Goal: Complete application form

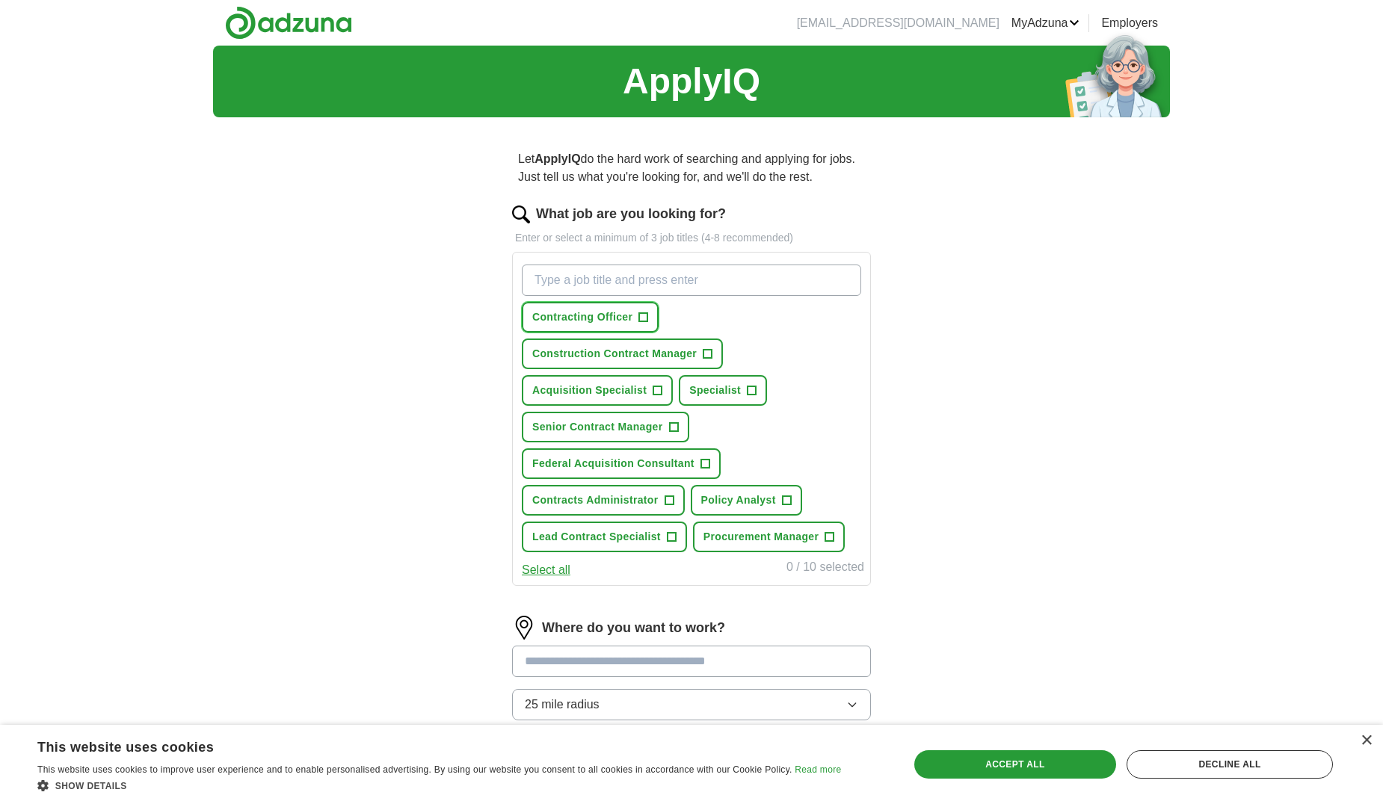
click at [648, 321] on span "+" at bounding box center [643, 317] width 10 height 10
click at [660, 395] on span "+" at bounding box center [657, 391] width 9 height 12
click at [673, 431] on span "+" at bounding box center [673, 428] width 9 height 12
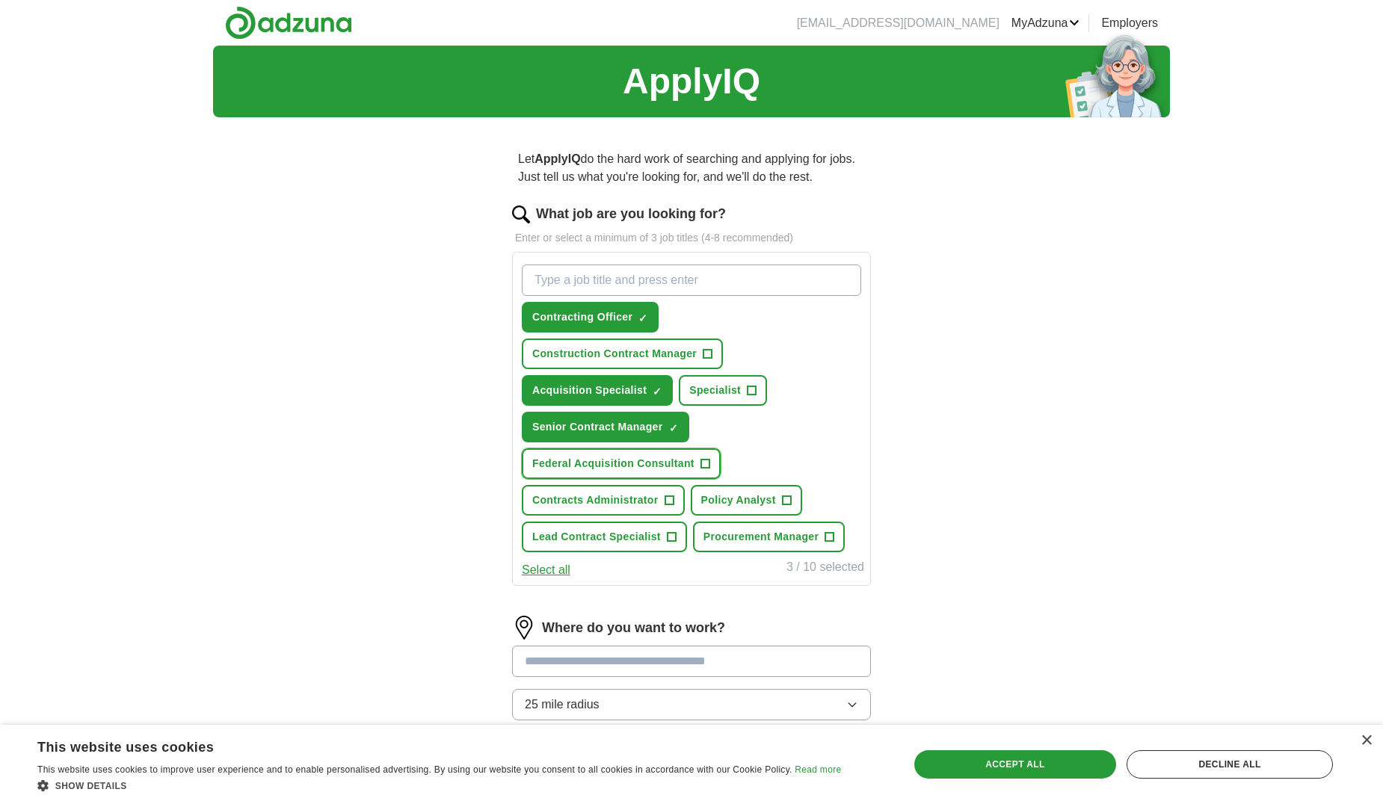
click at [704, 466] on span "+" at bounding box center [704, 464] width 9 height 12
click at [667, 501] on span "+" at bounding box center [669, 501] width 9 height 12
click at [672, 538] on span "+" at bounding box center [671, 537] width 9 height 12
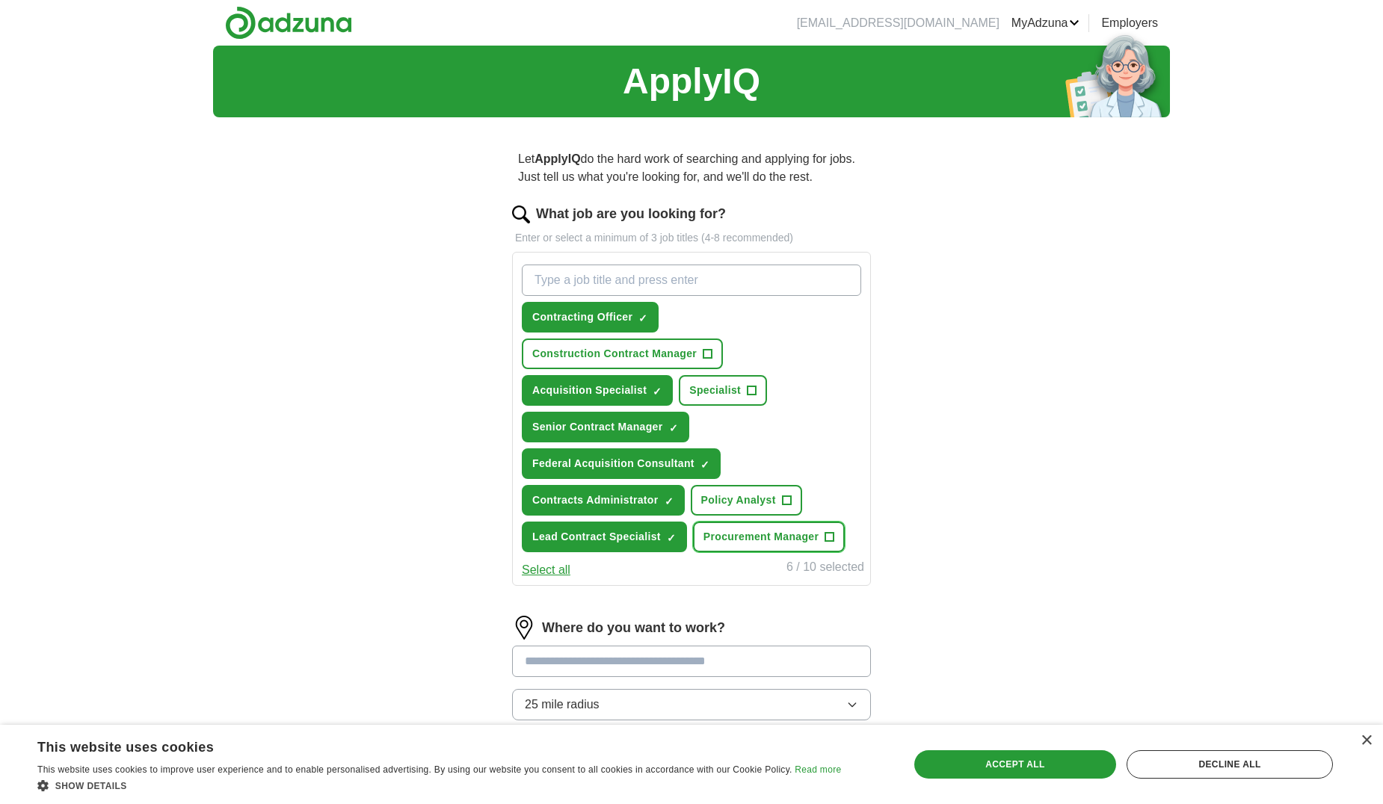
click at [831, 535] on span "+" at bounding box center [829, 537] width 9 height 12
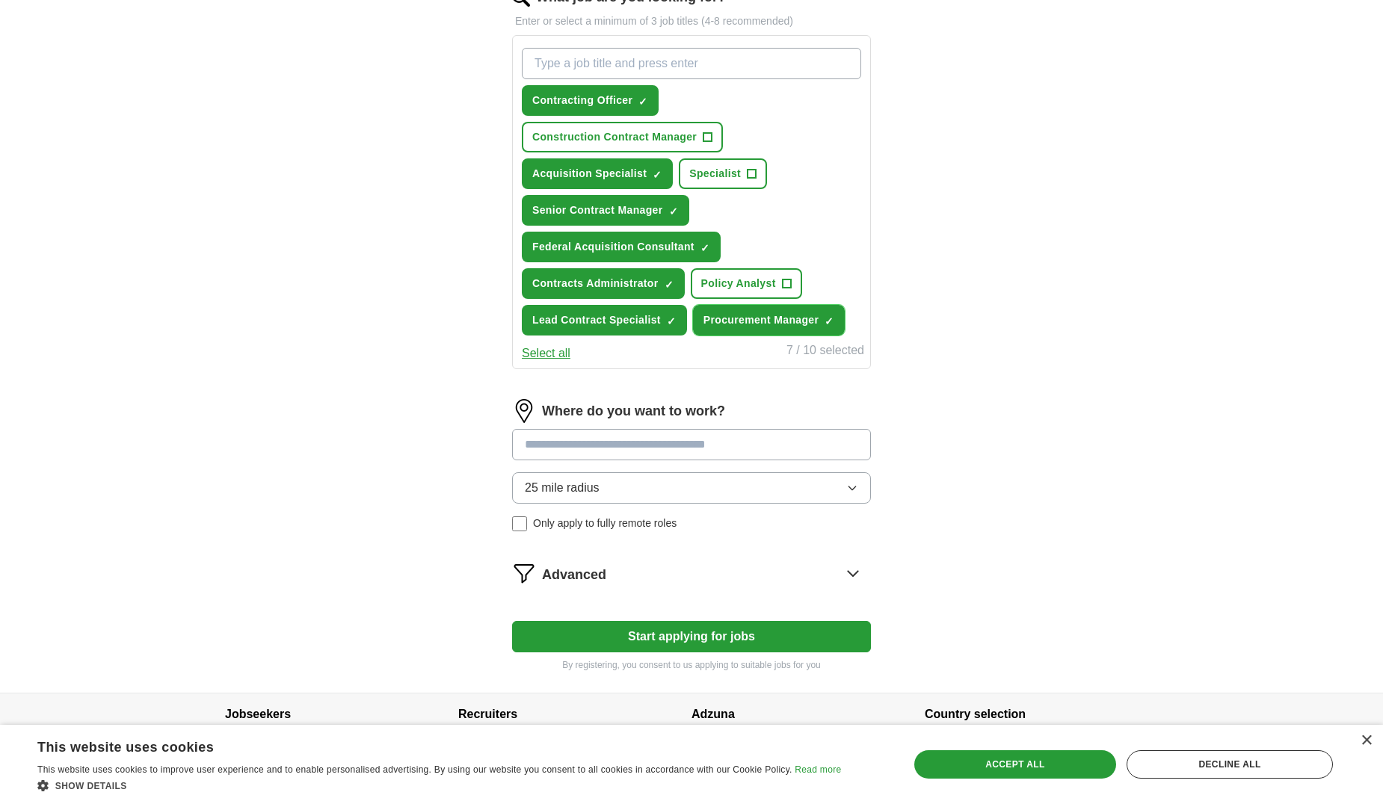
scroll to position [224, 0]
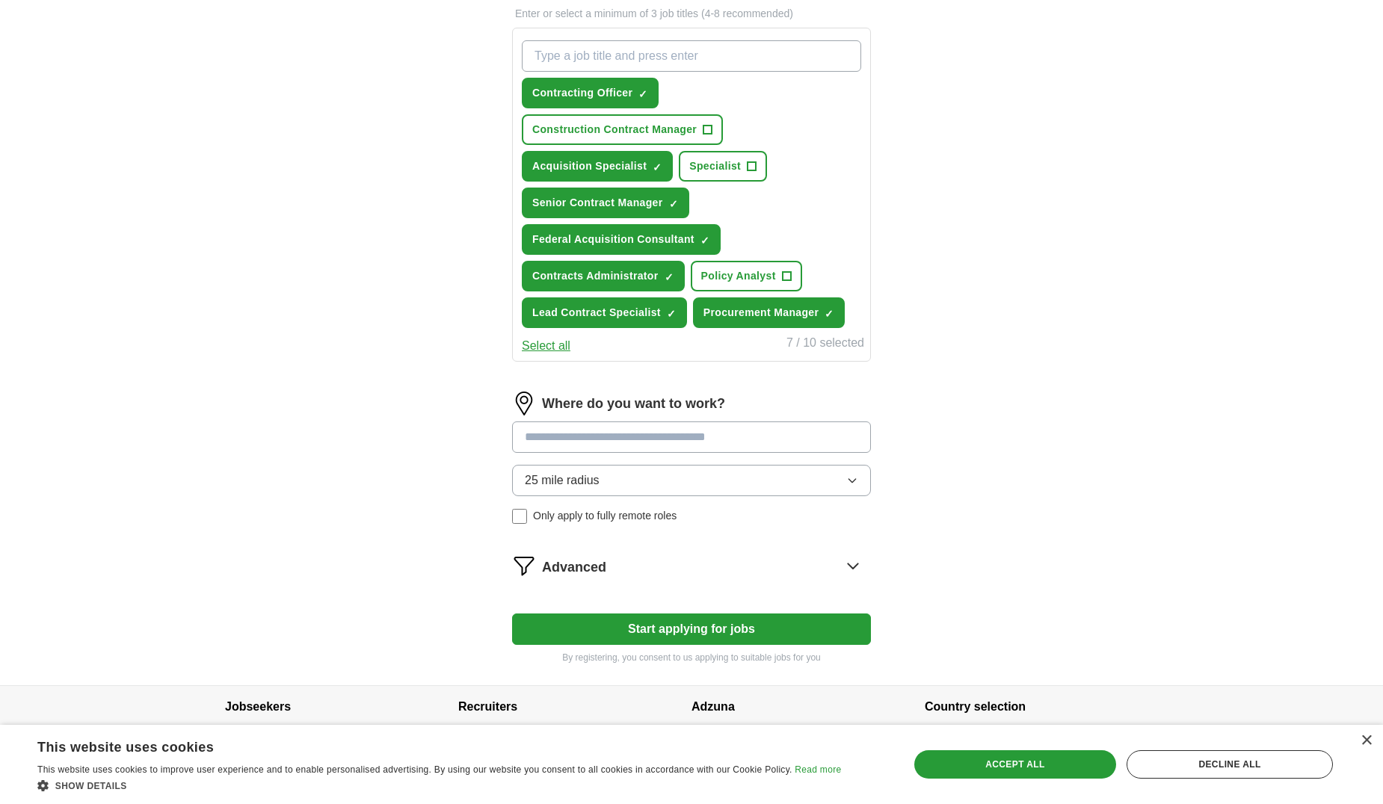
click at [758, 435] on input at bounding box center [691, 437] width 359 height 31
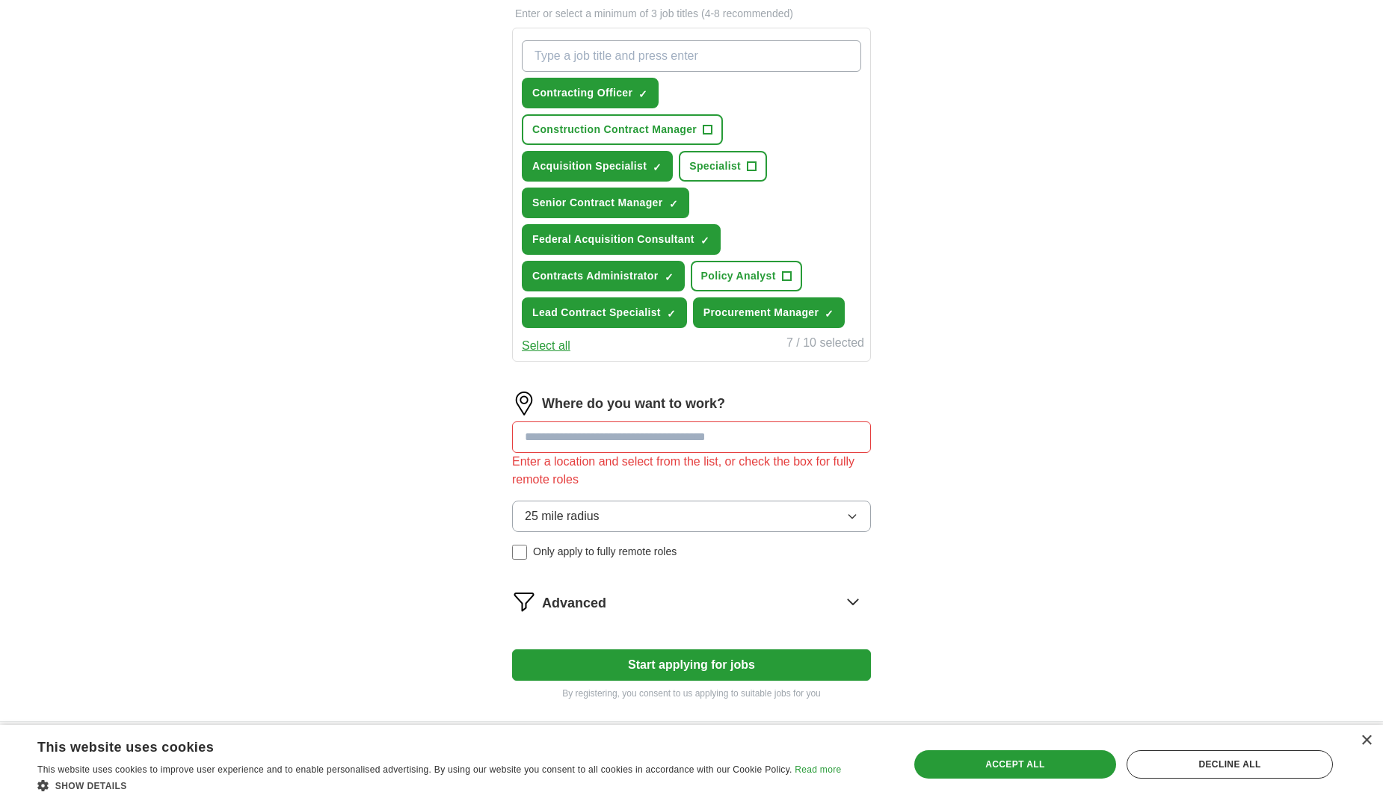
click at [523, 515] on div "25 mile radius Only apply to fully remote roles" at bounding box center [691, 530] width 359 height 59
click at [675, 437] on input at bounding box center [691, 437] width 359 height 31
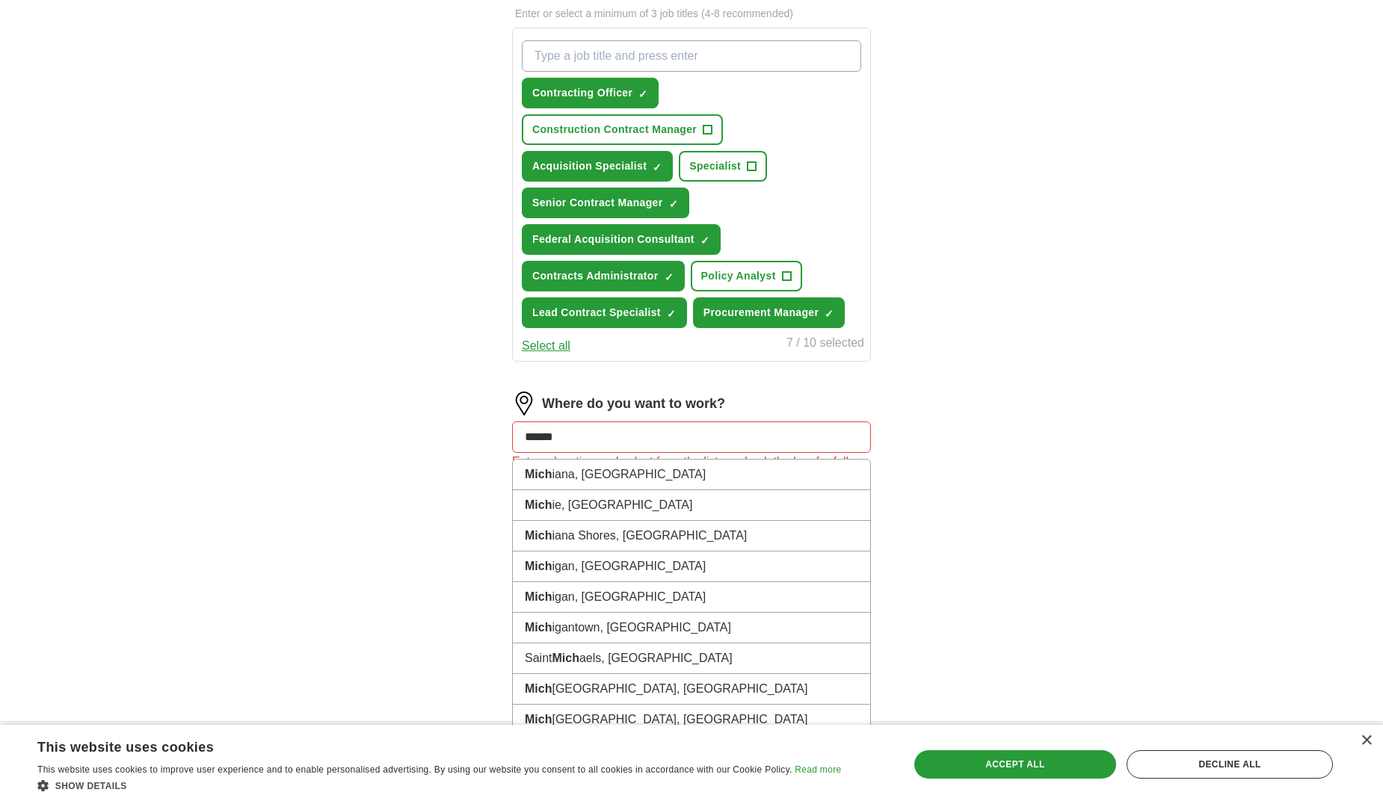
type input "*******"
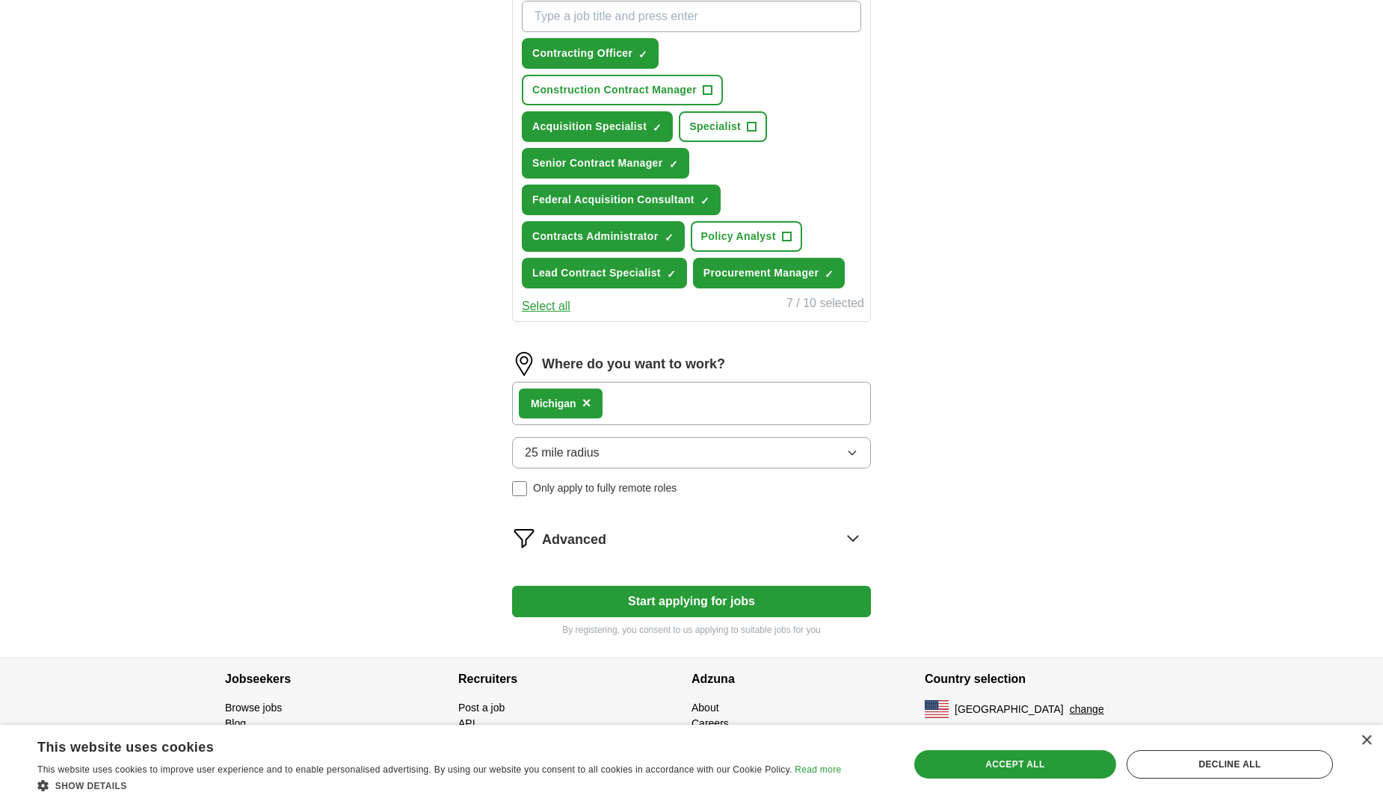
scroll to position [268, 0]
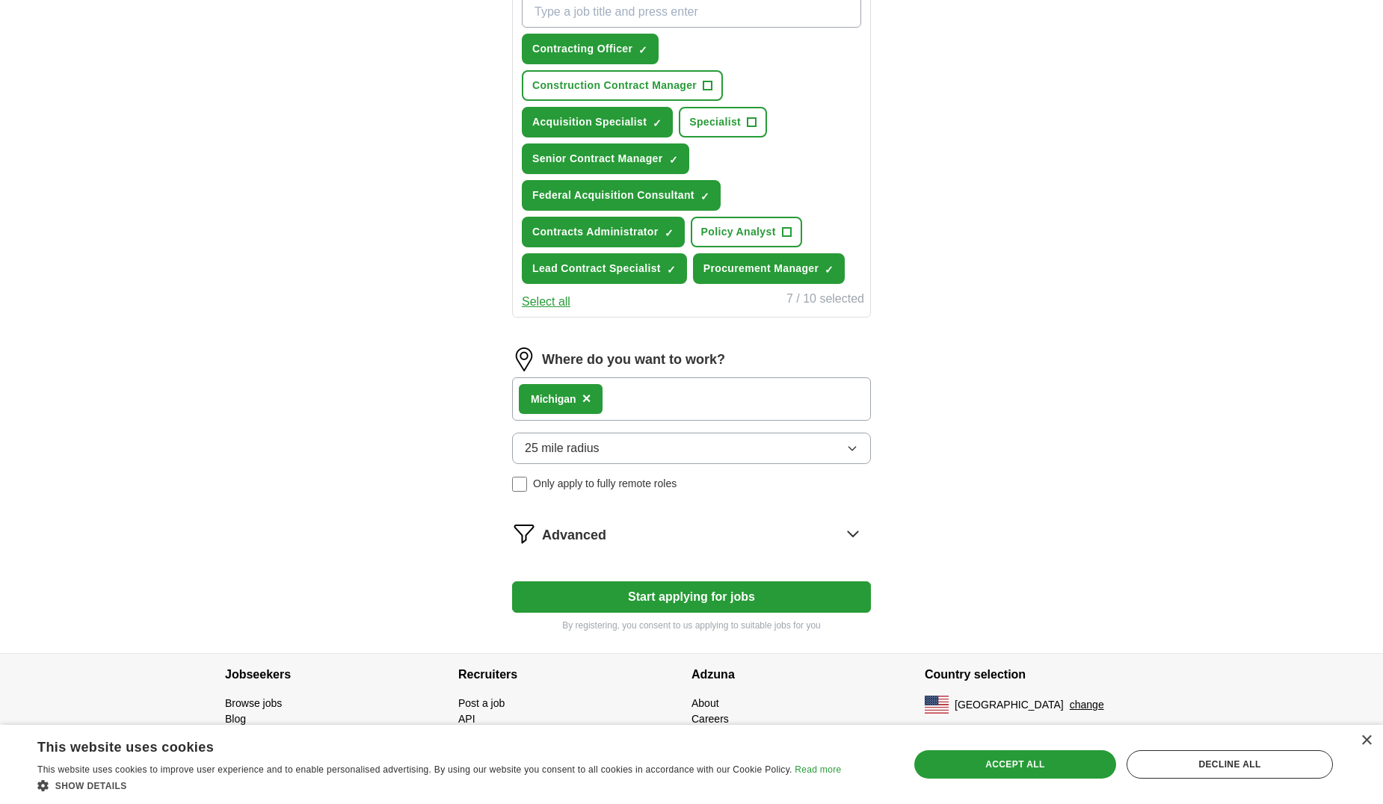
click at [857, 447] on icon "button" at bounding box center [852, 449] width 12 height 12
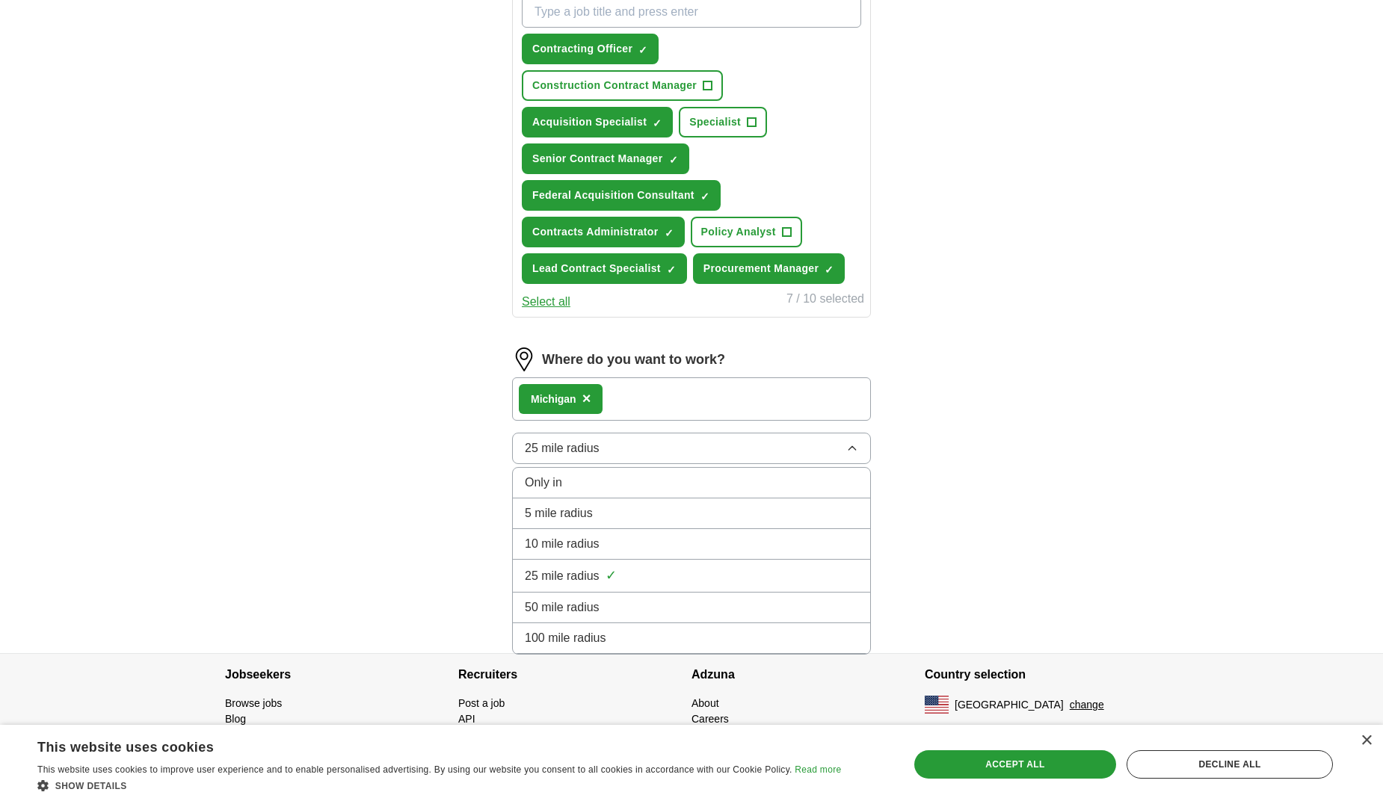
click at [687, 627] on li "100 mile radius" at bounding box center [691, 638] width 357 height 31
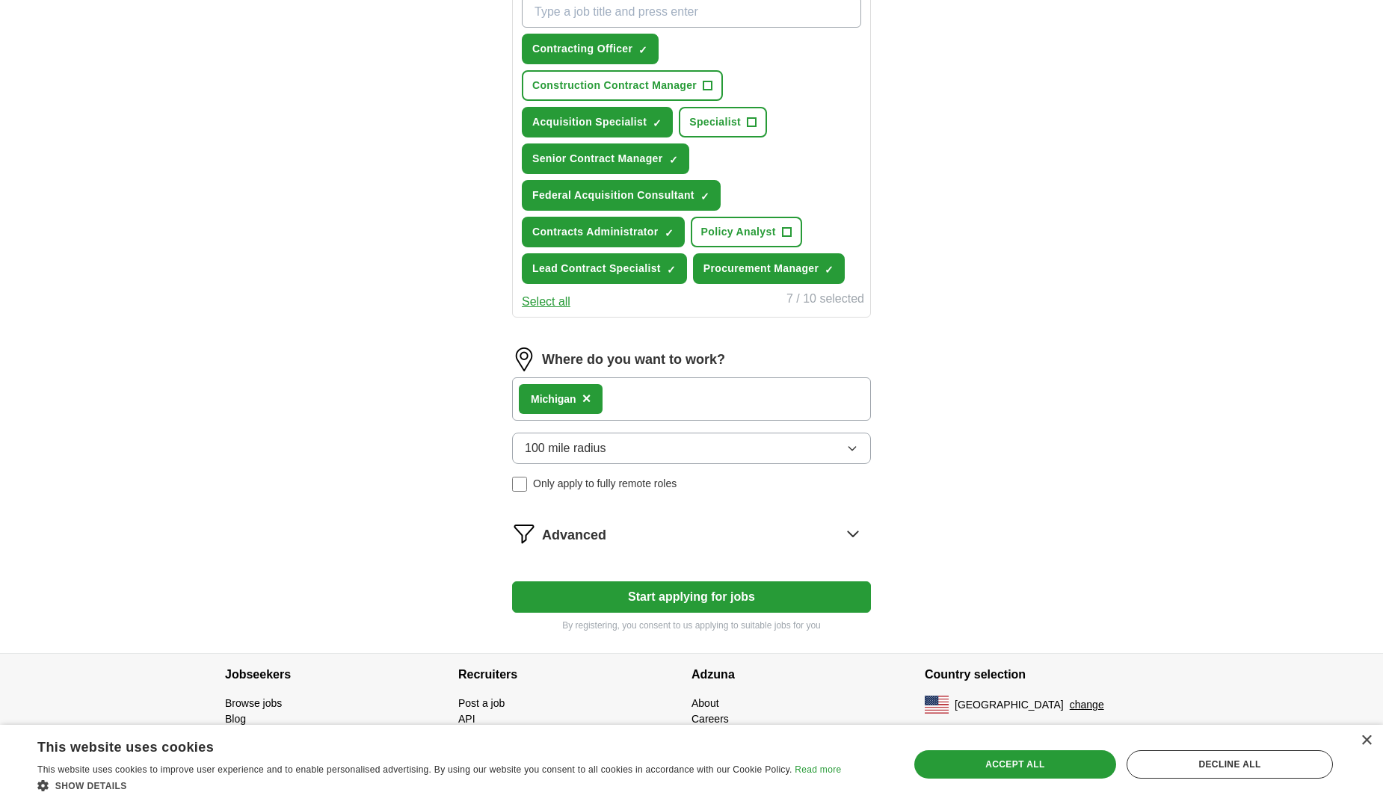
click at [674, 401] on div "Michi gan ×" at bounding box center [691, 398] width 359 height 43
click at [1018, 765] on div "Accept all" at bounding box center [1015, 764] width 202 height 28
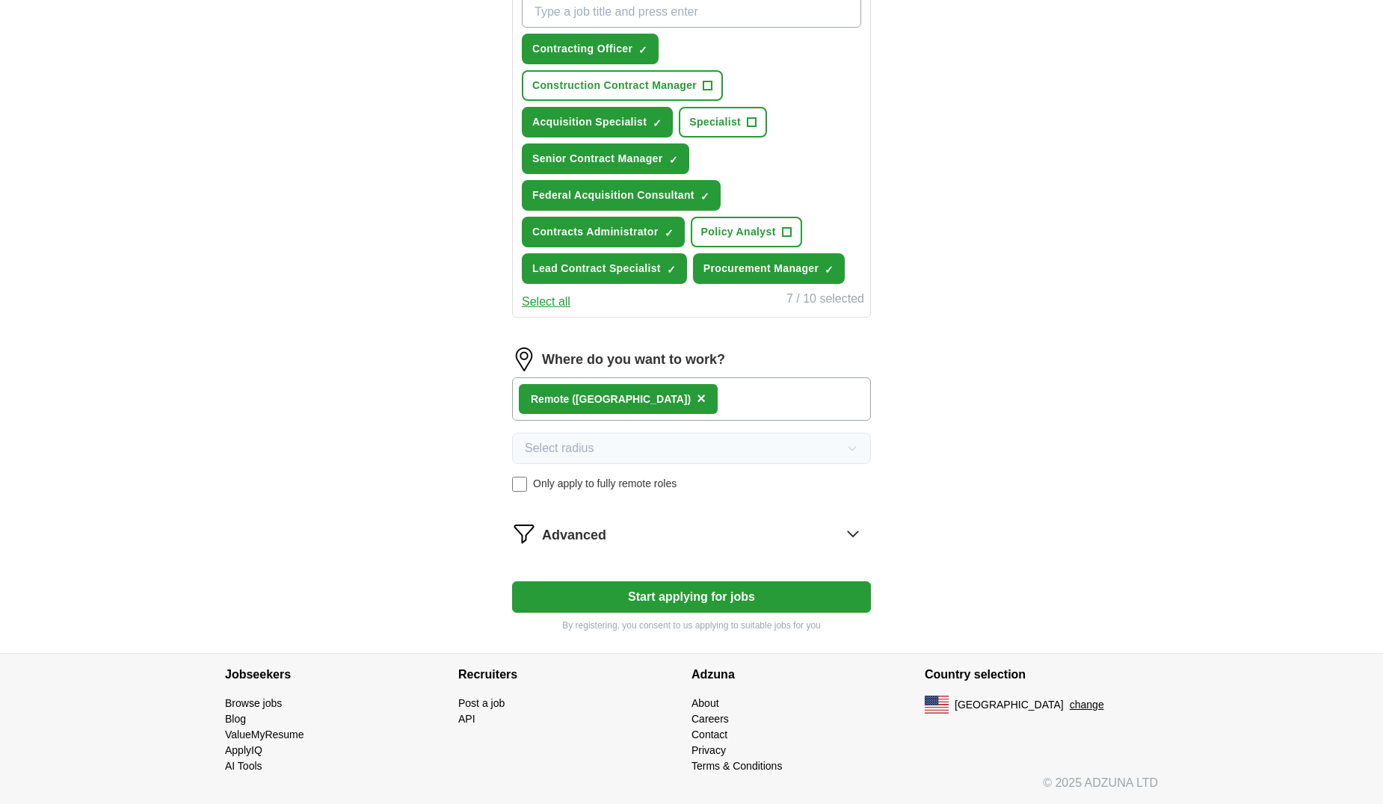
click at [851, 529] on icon at bounding box center [853, 534] width 24 height 24
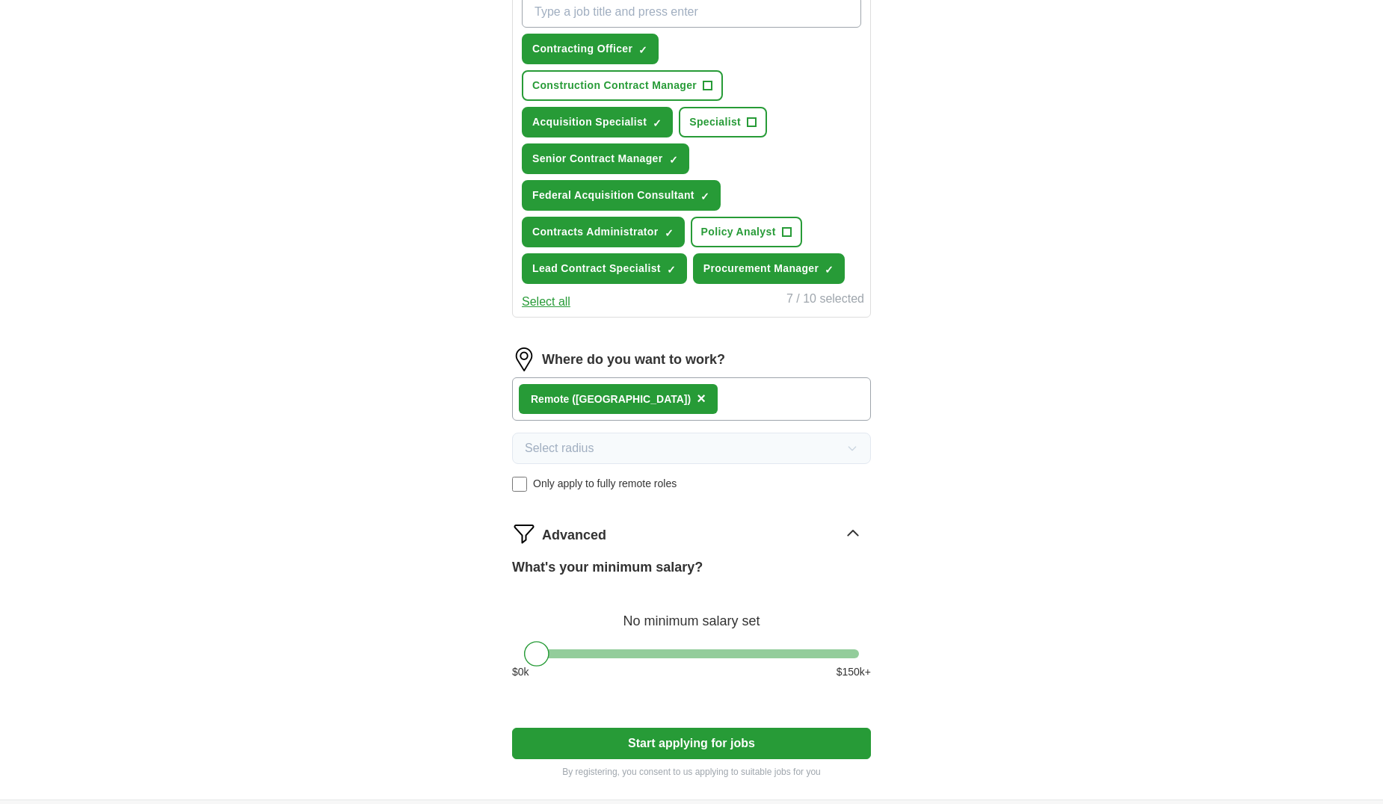
scroll to position [343, 0]
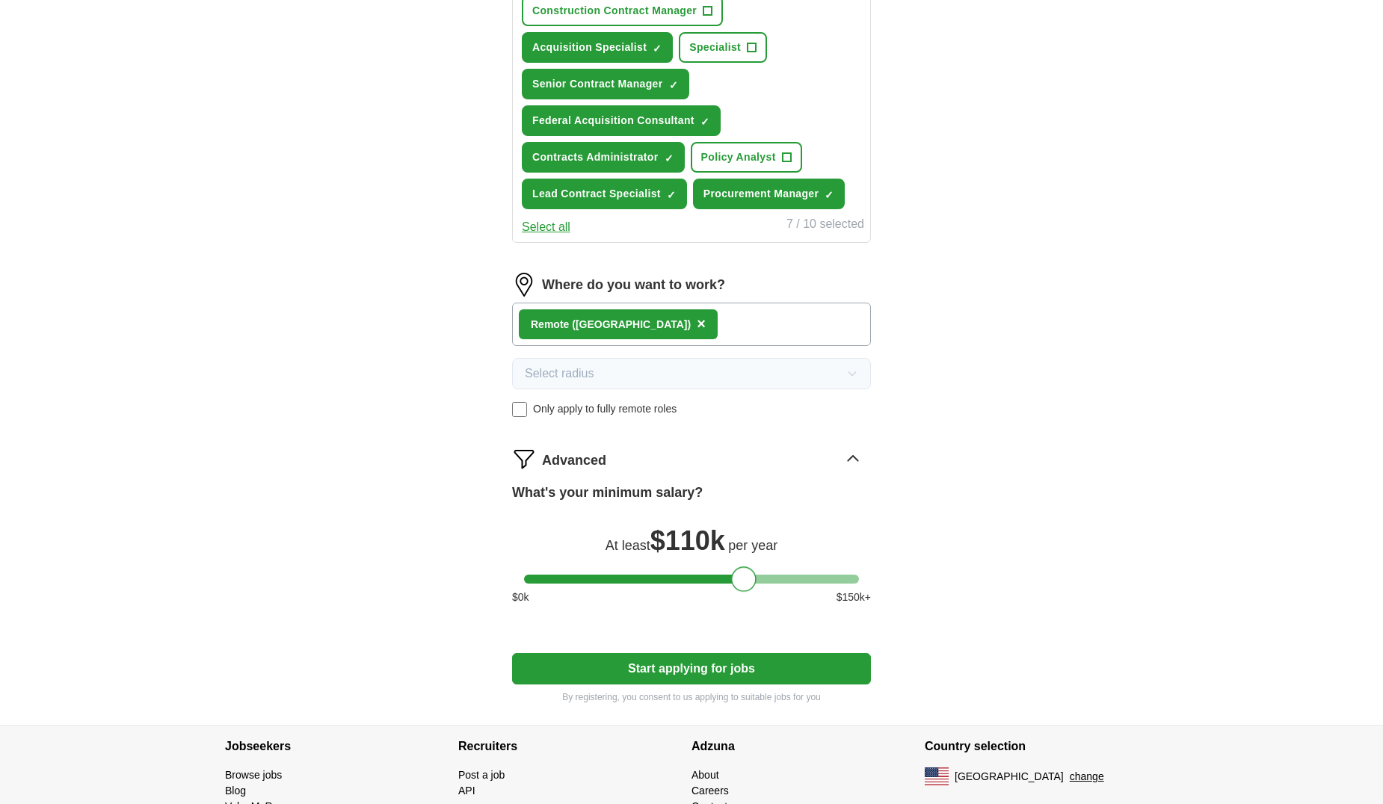
drag, startPoint x: 540, startPoint y: 577, endPoint x: 747, endPoint y: 569, distance: 207.2
click at [747, 569] on div at bounding box center [743, 579] width 25 height 25
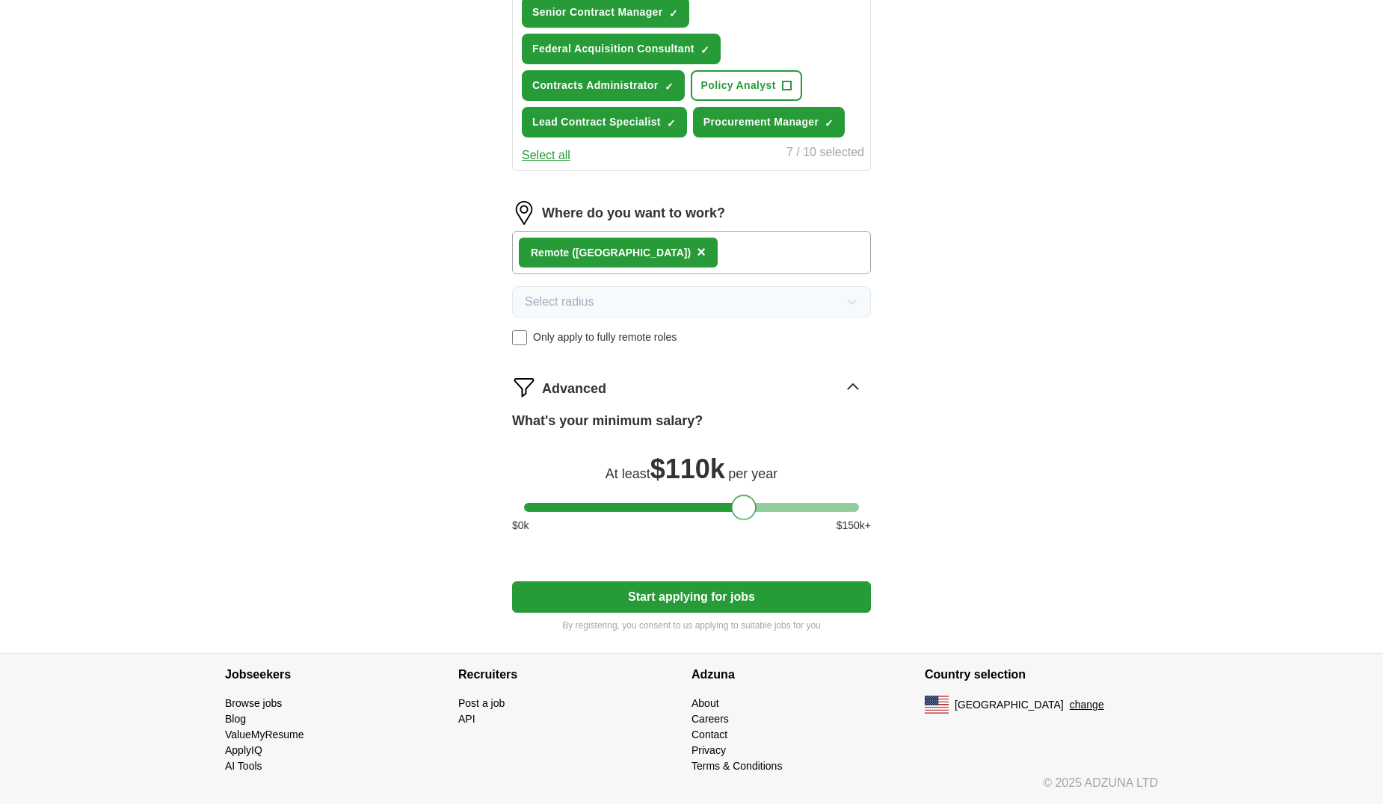
click at [787, 591] on button "Start applying for jobs" at bounding box center [691, 597] width 359 height 31
select select "**"
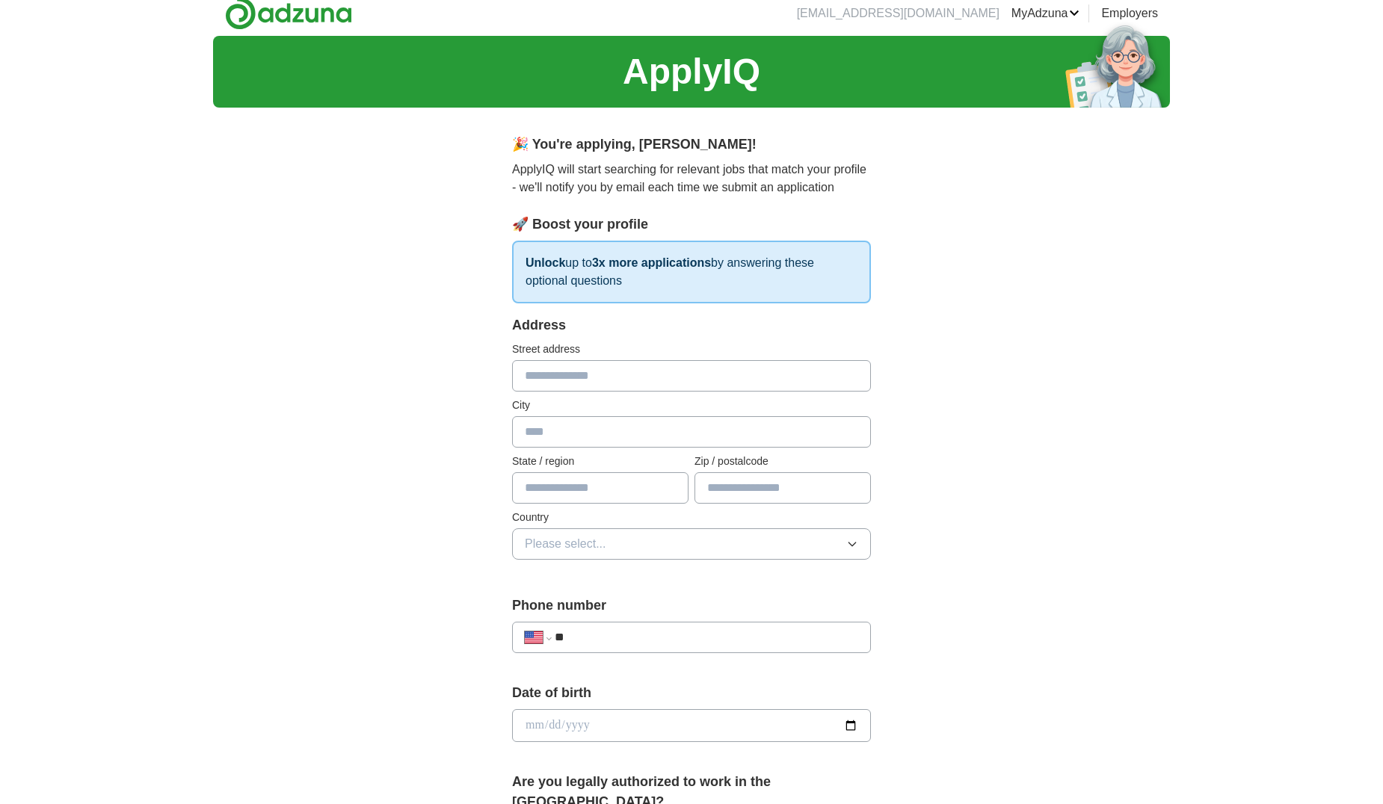
scroll to position [0, 0]
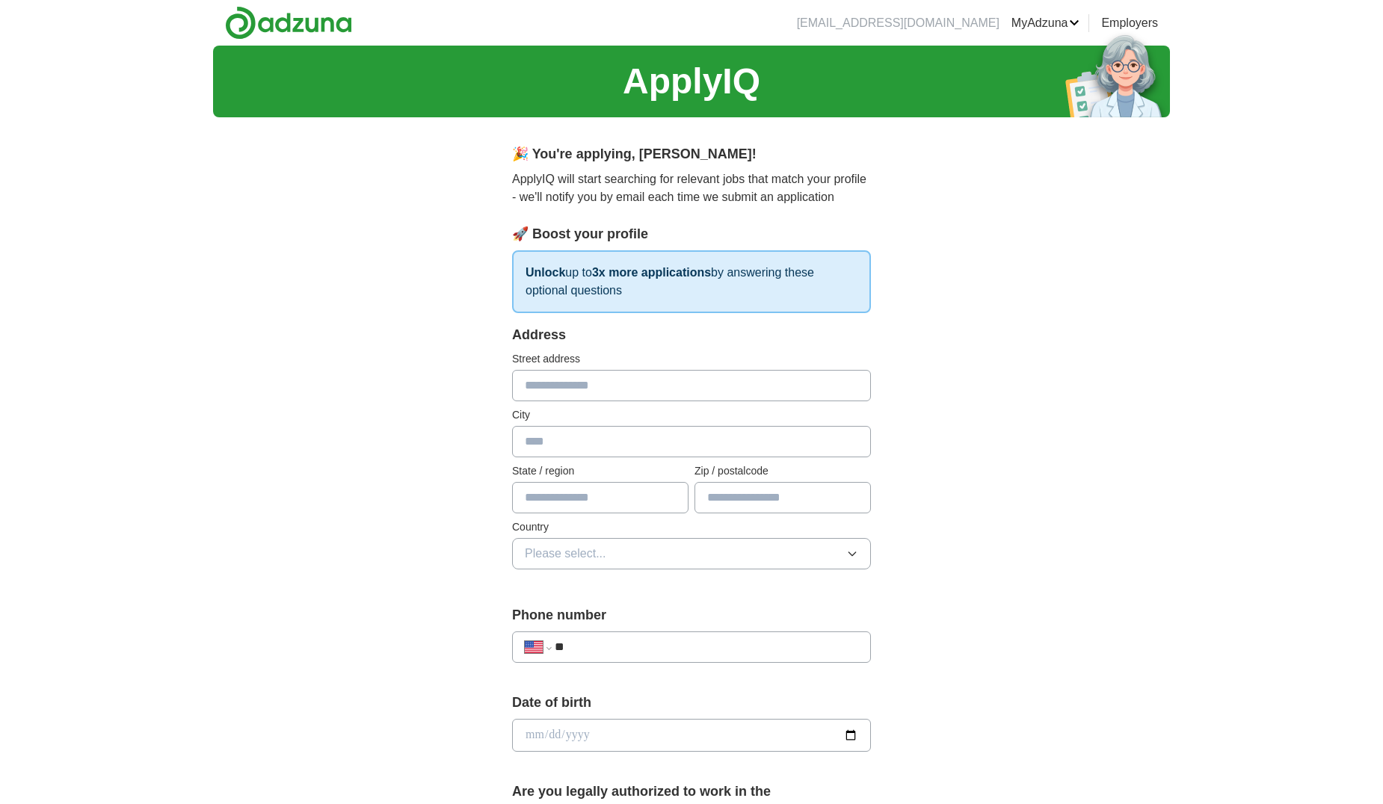
click at [619, 383] on input "text" at bounding box center [691, 385] width 359 height 31
type input "**********"
type input "**"
type input "*****"
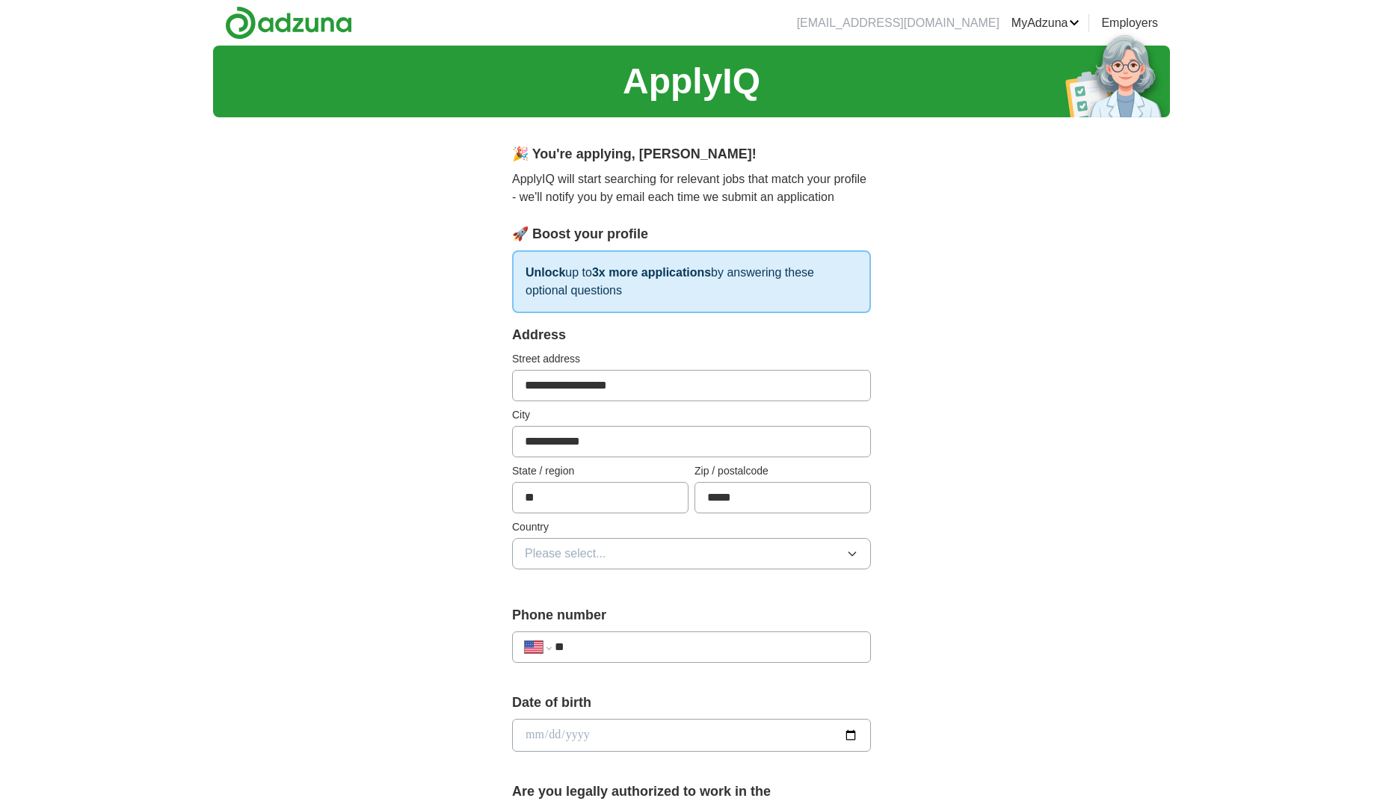
click at [854, 558] on icon "button" at bounding box center [852, 554] width 12 height 12
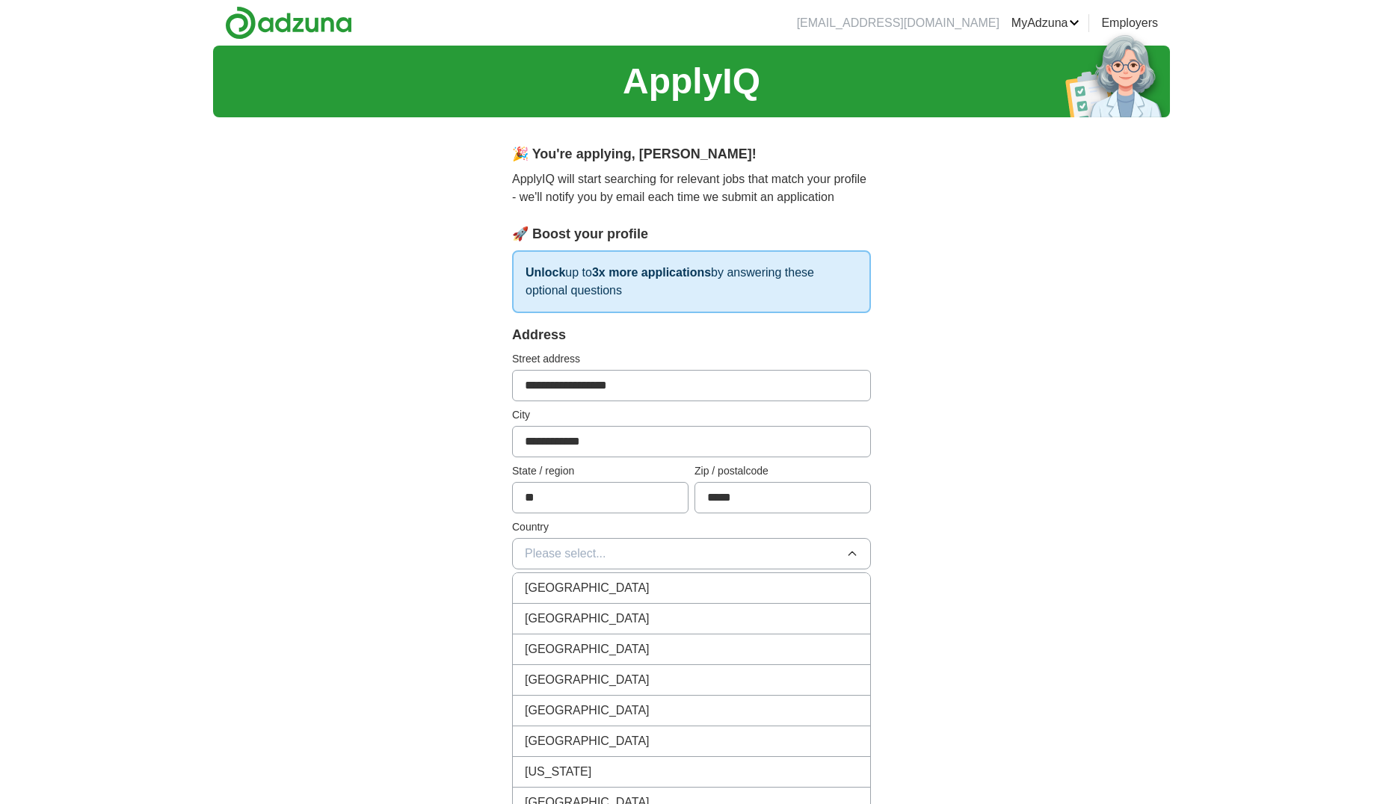
click at [817, 613] on div "United States" at bounding box center [691, 619] width 333 height 18
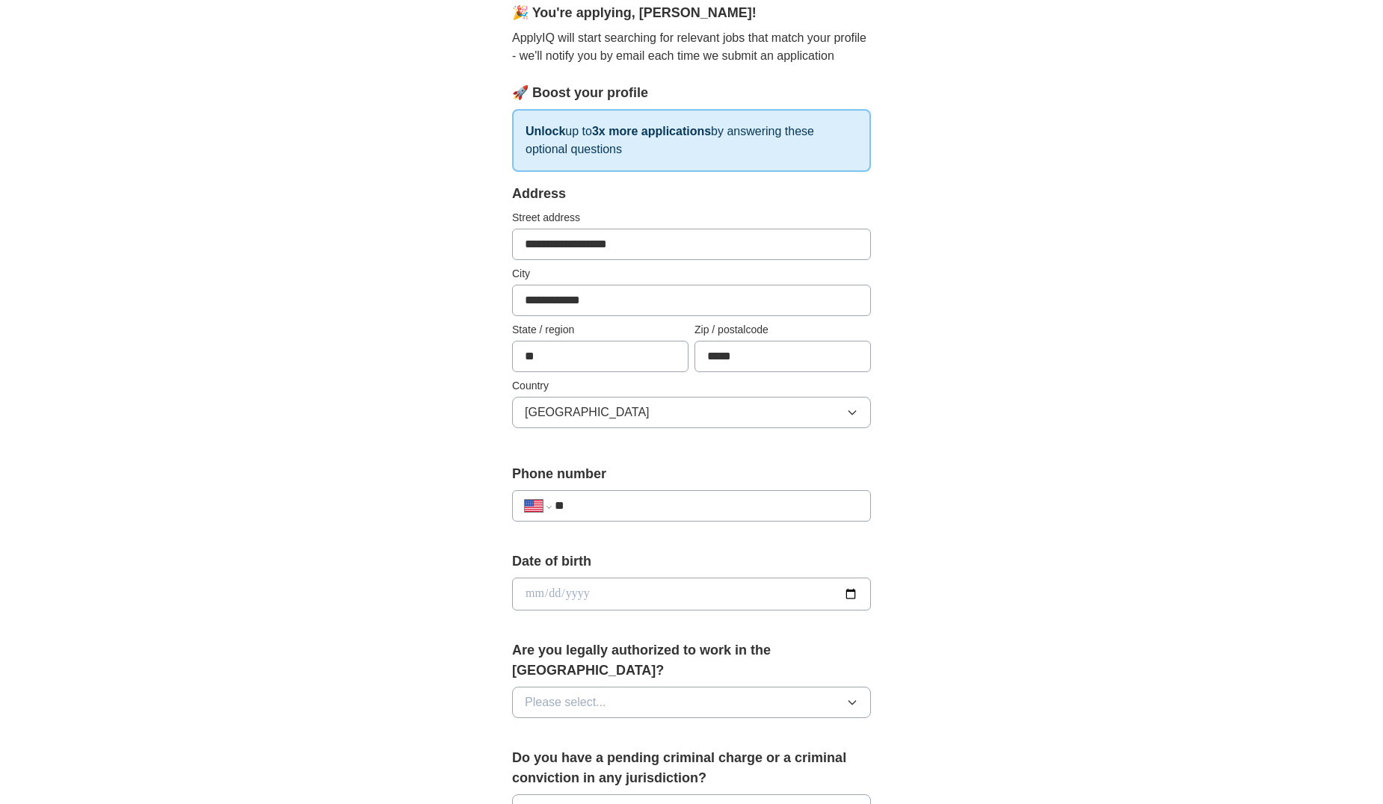
scroll to position [149, 0]
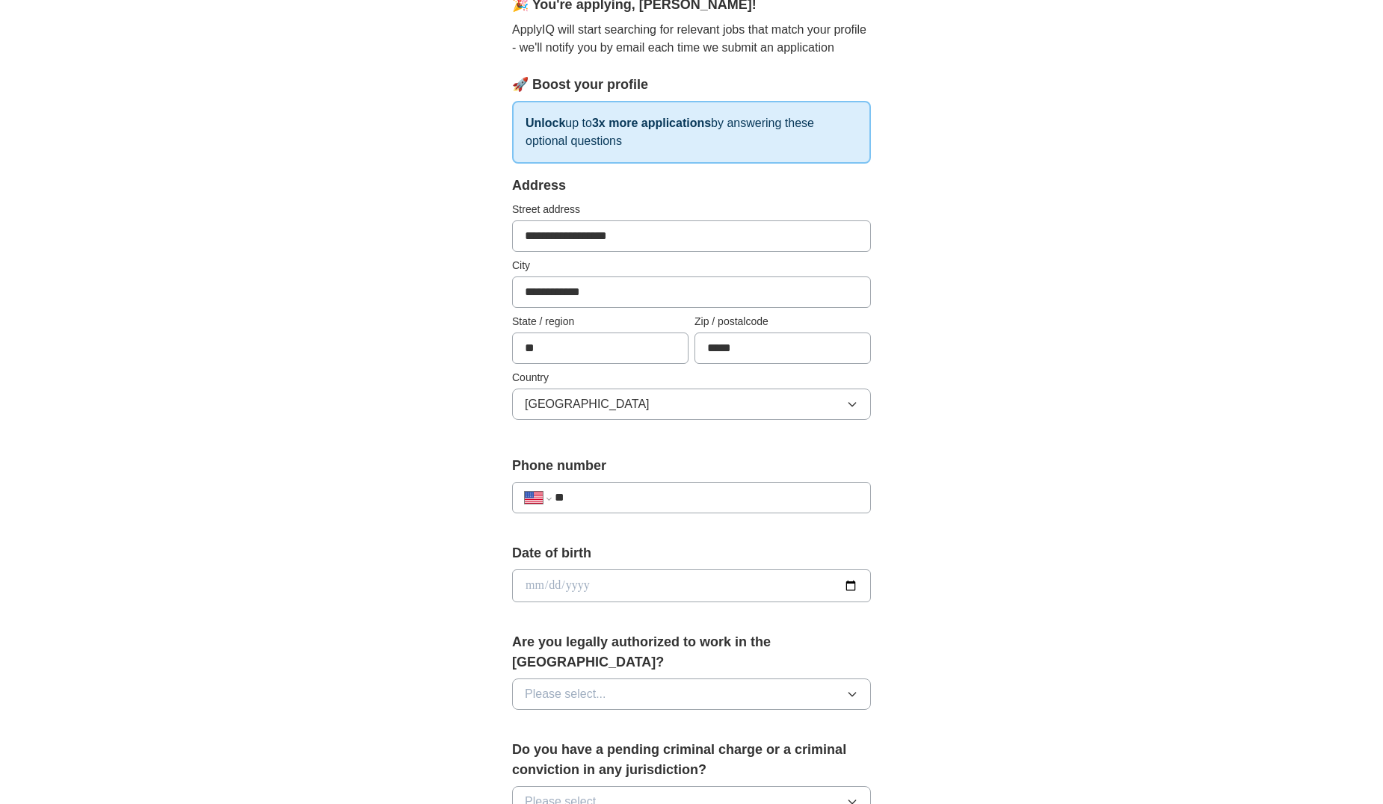
click at [693, 497] on input "**" at bounding box center [706, 498] width 303 height 18
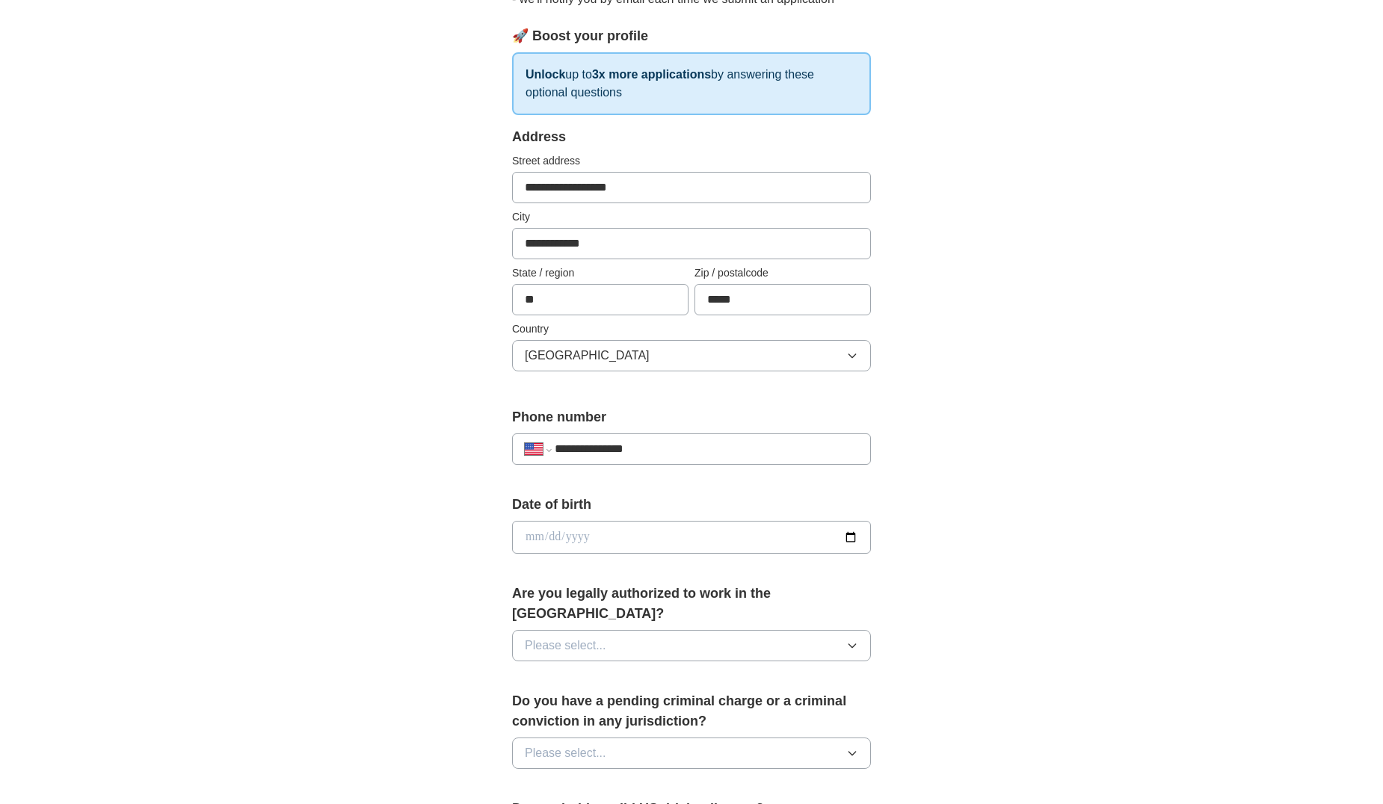
scroll to position [224, 0]
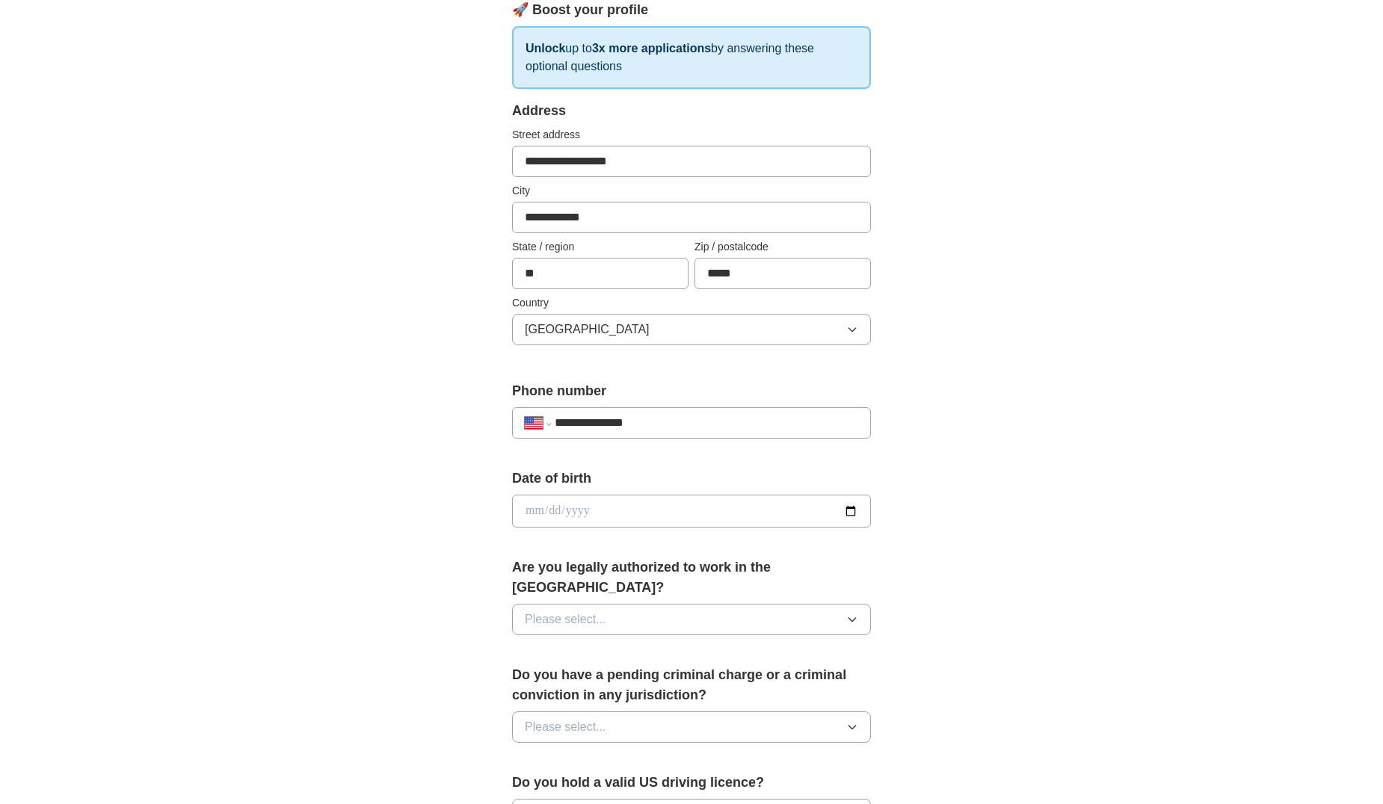
type input "**********"
click at [853, 614] on icon "button" at bounding box center [852, 620] width 12 height 12
click at [825, 645] on div "Yes" at bounding box center [691, 654] width 333 height 18
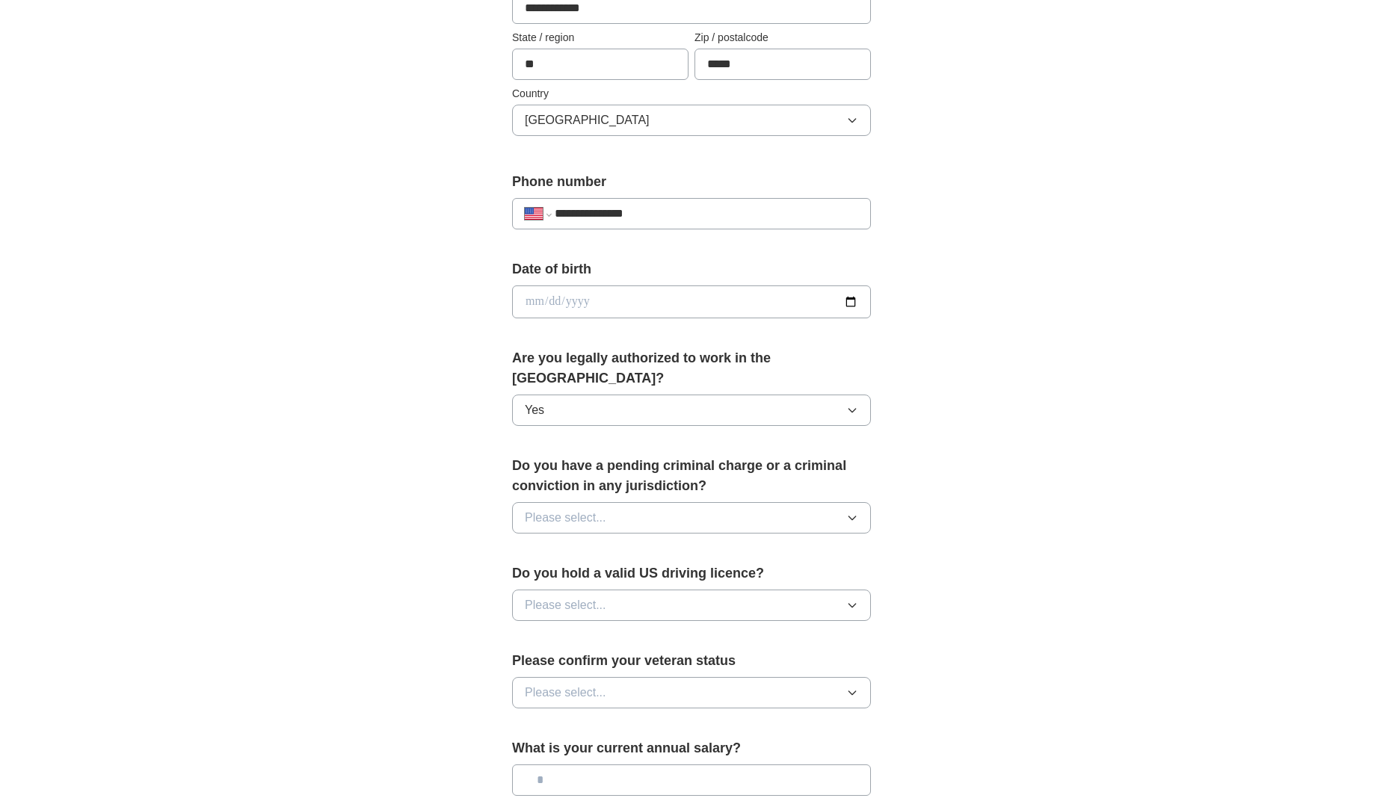
scroll to position [448, 0]
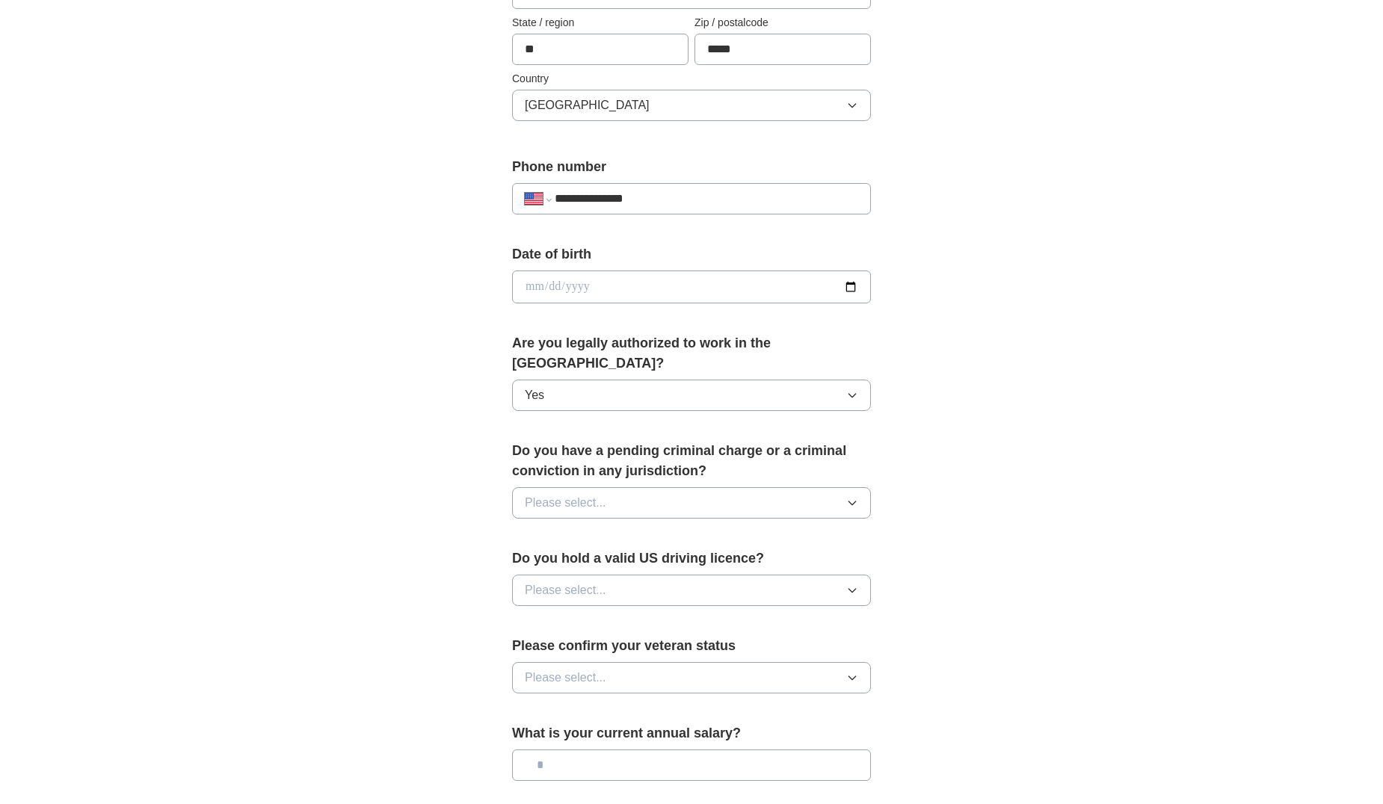
click at [853, 497] on icon "button" at bounding box center [852, 503] width 12 height 12
click at [817, 559] on div "No" at bounding box center [691, 568] width 333 height 18
click at [855, 585] on icon "button" at bounding box center [852, 591] width 12 height 12
click at [837, 616] on div "Yes" at bounding box center [691, 625] width 333 height 18
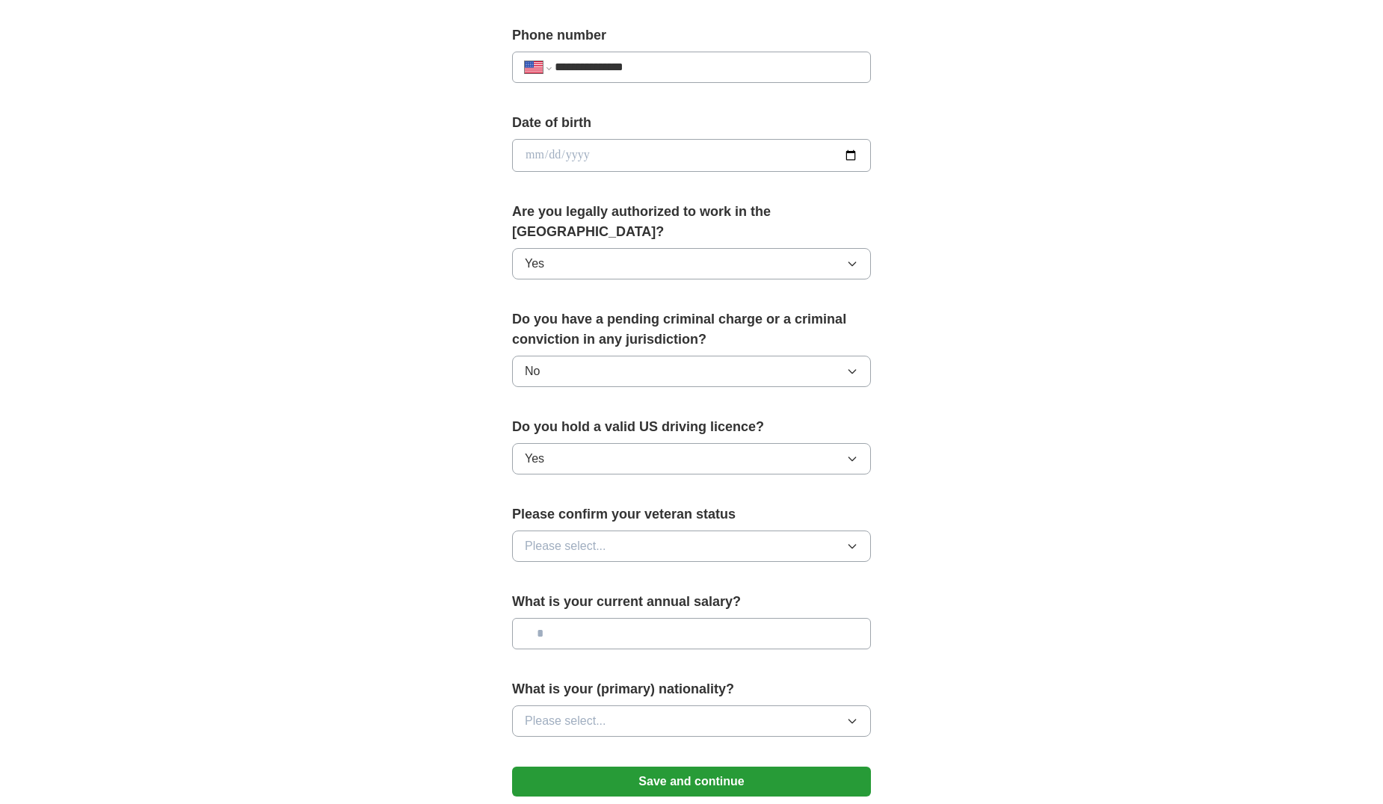
scroll to position [598, 0]
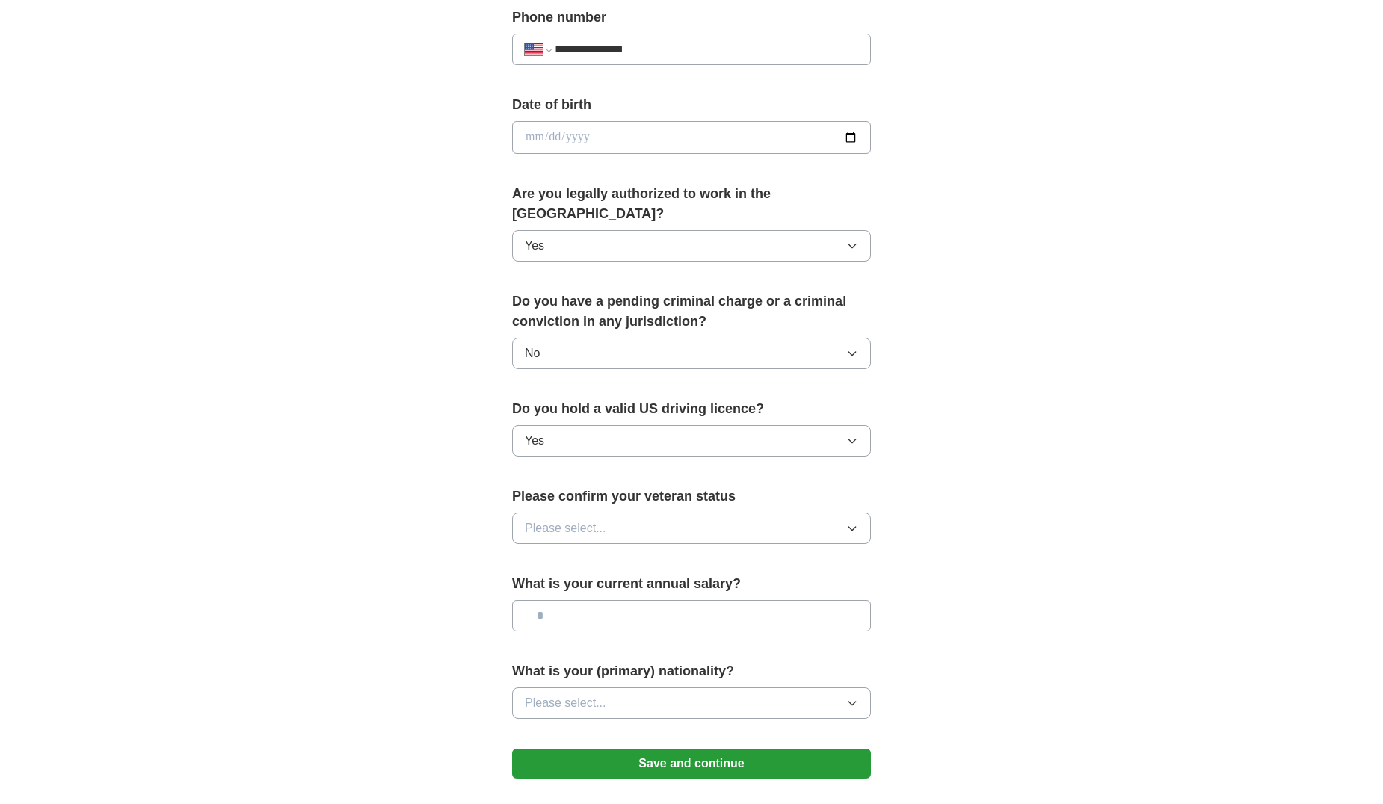
click at [852, 522] on icon "button" at bounding box center [852, 528] width 12 height 12
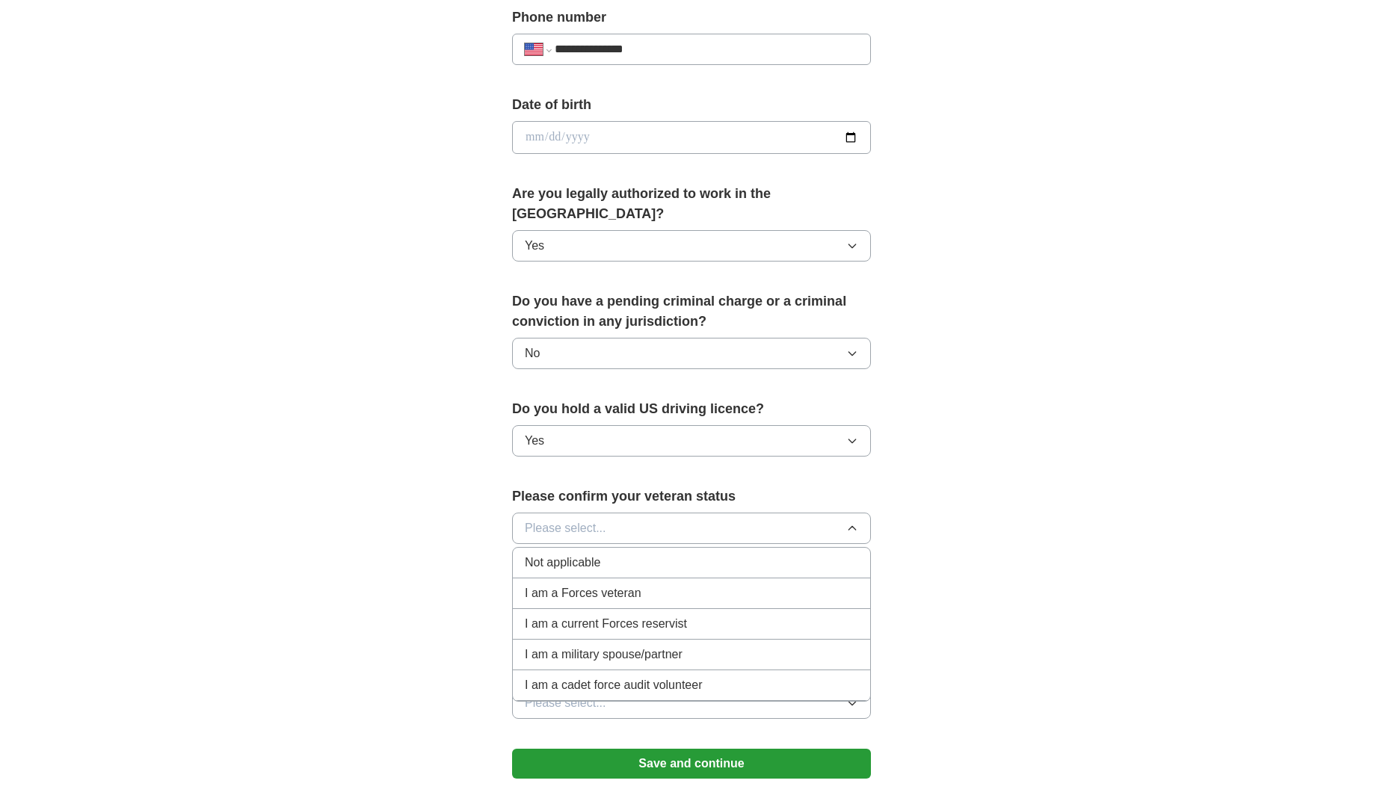
click at [740, 585] on div "I am a Forces veteran" at bounding box center [691, 594] width 333 height 18
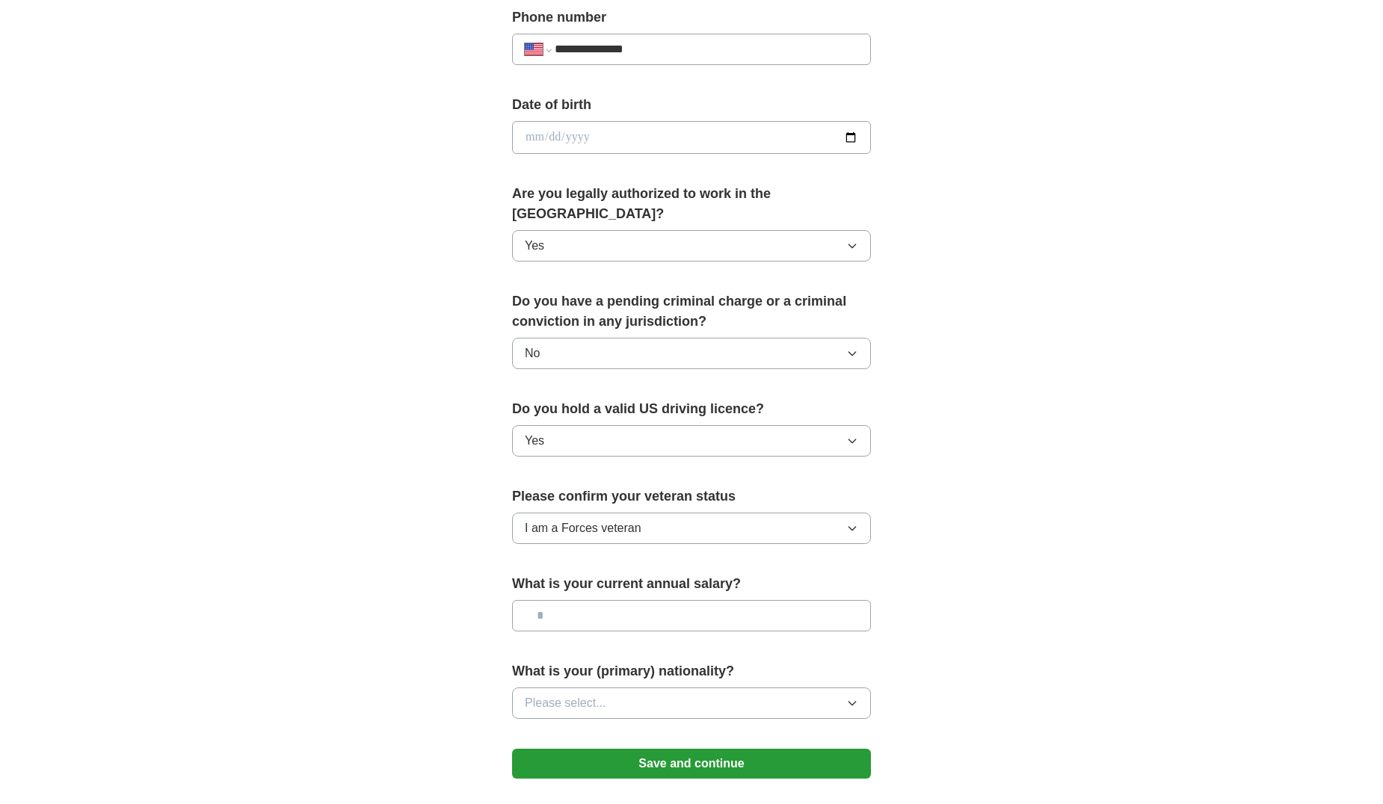
click at [739, 600] on input "text" at bounding box center [691, 615] width 359 height 31
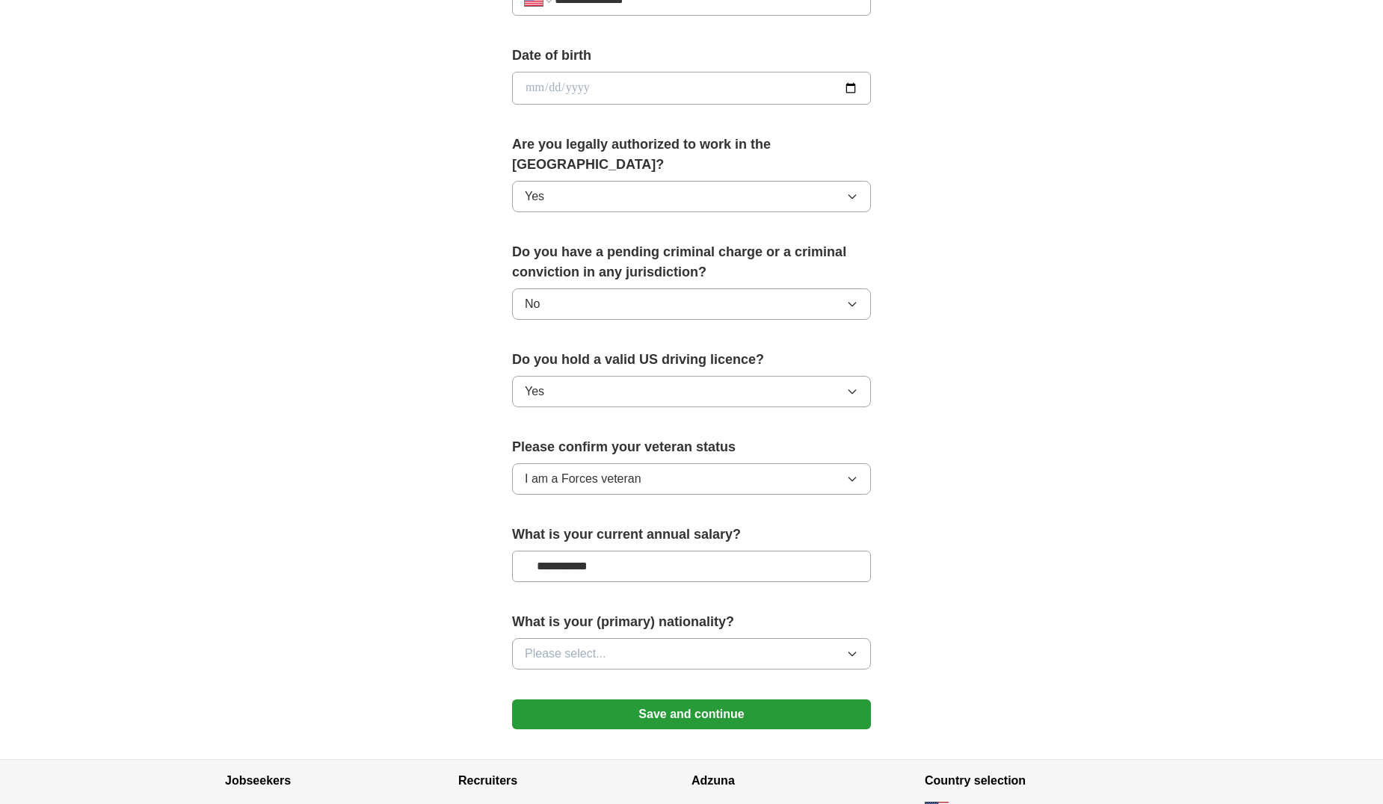
scroll to position [733, 0]
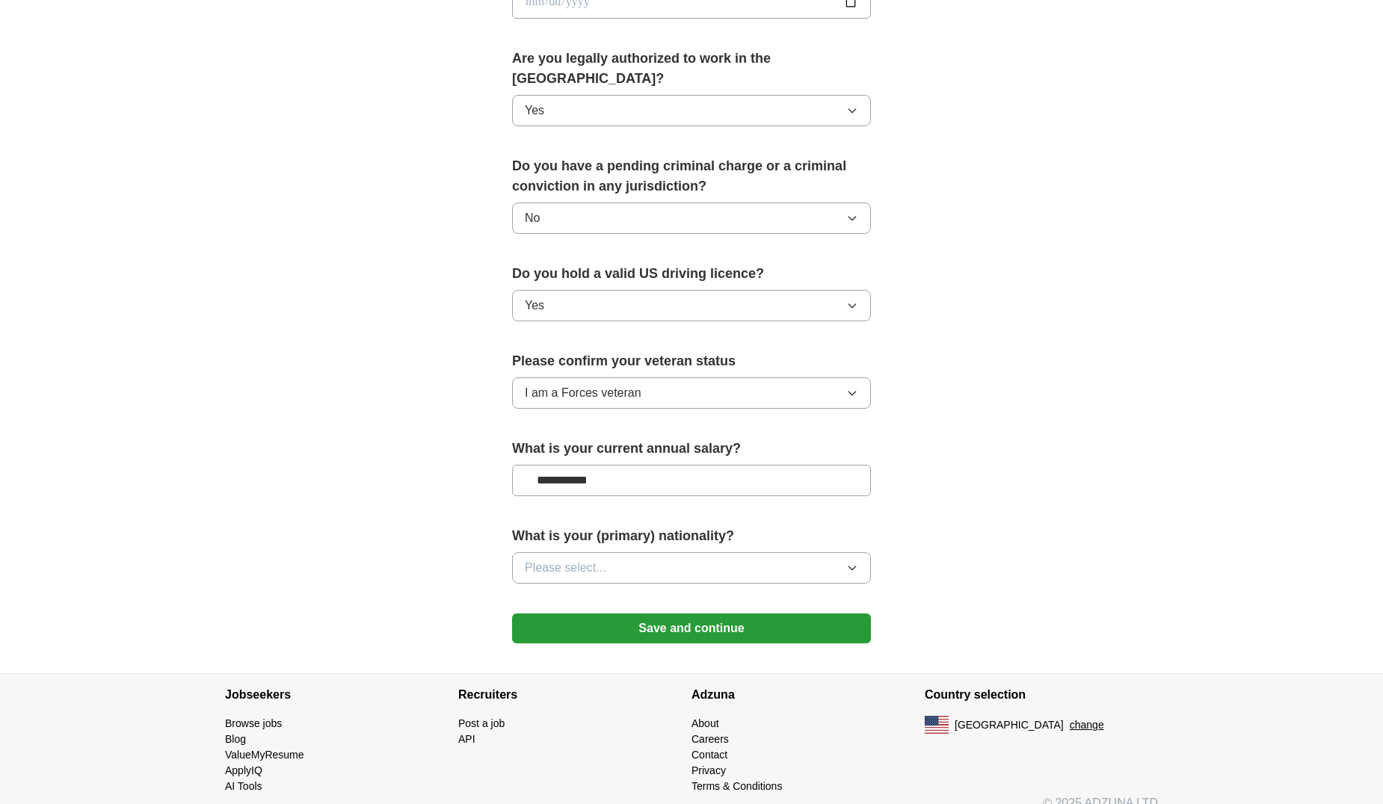
type input "**********"
click at [854, 562] on icon "button" at bounding box center [852, 568] width 12 height 12
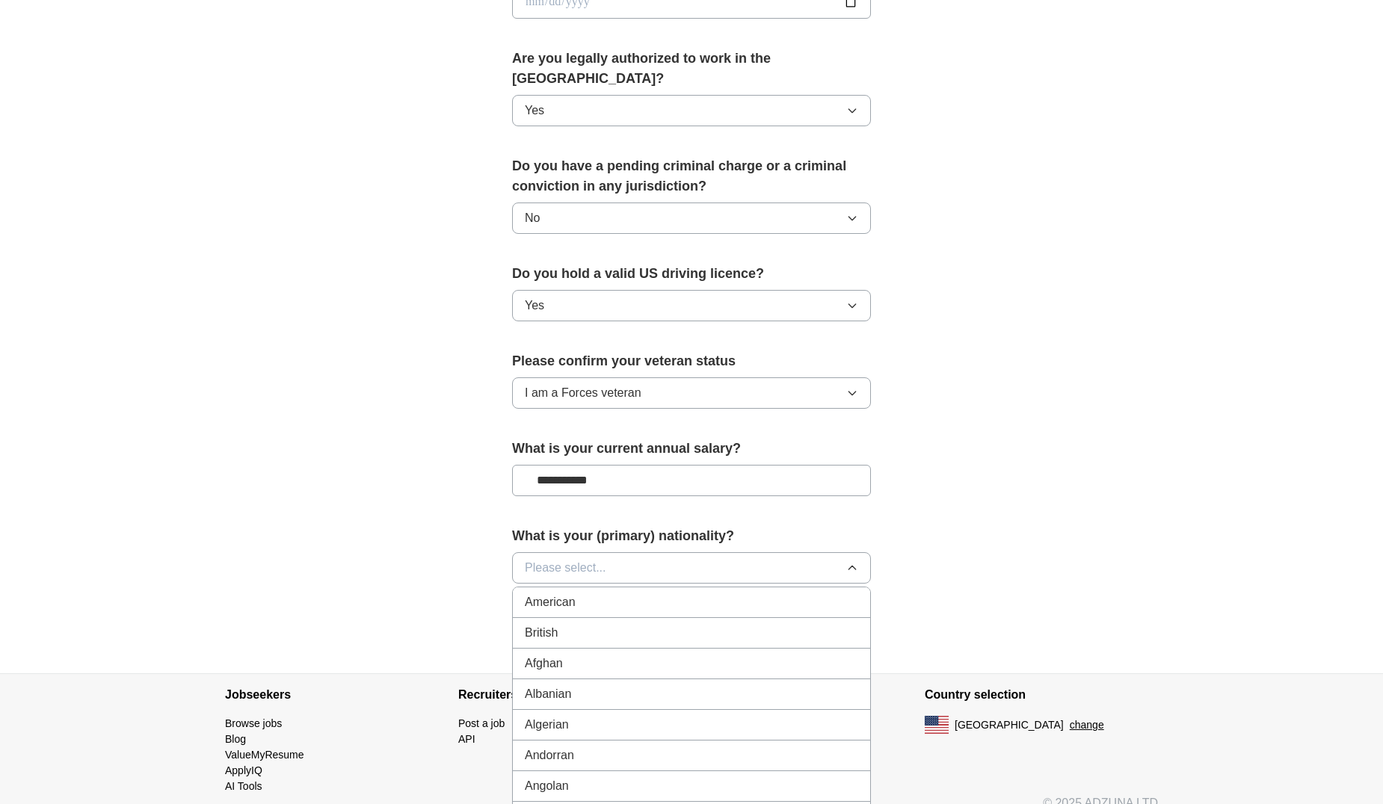
click at [797, 593] on div "American" at bounding box center [691, 602] width 333 height 18
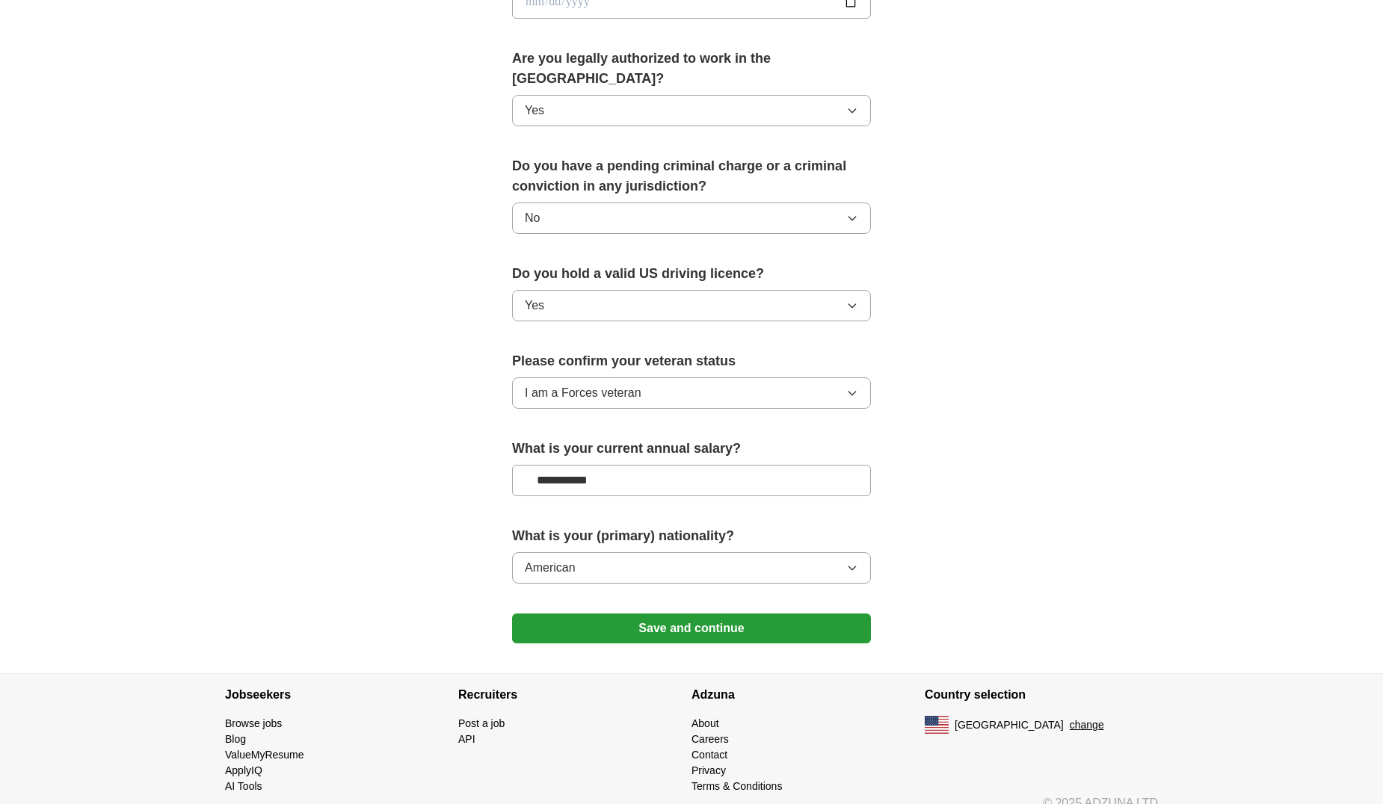
click at [737, 618] on button "Save and continue" at bounding box center [691, 629] width 359 height 30
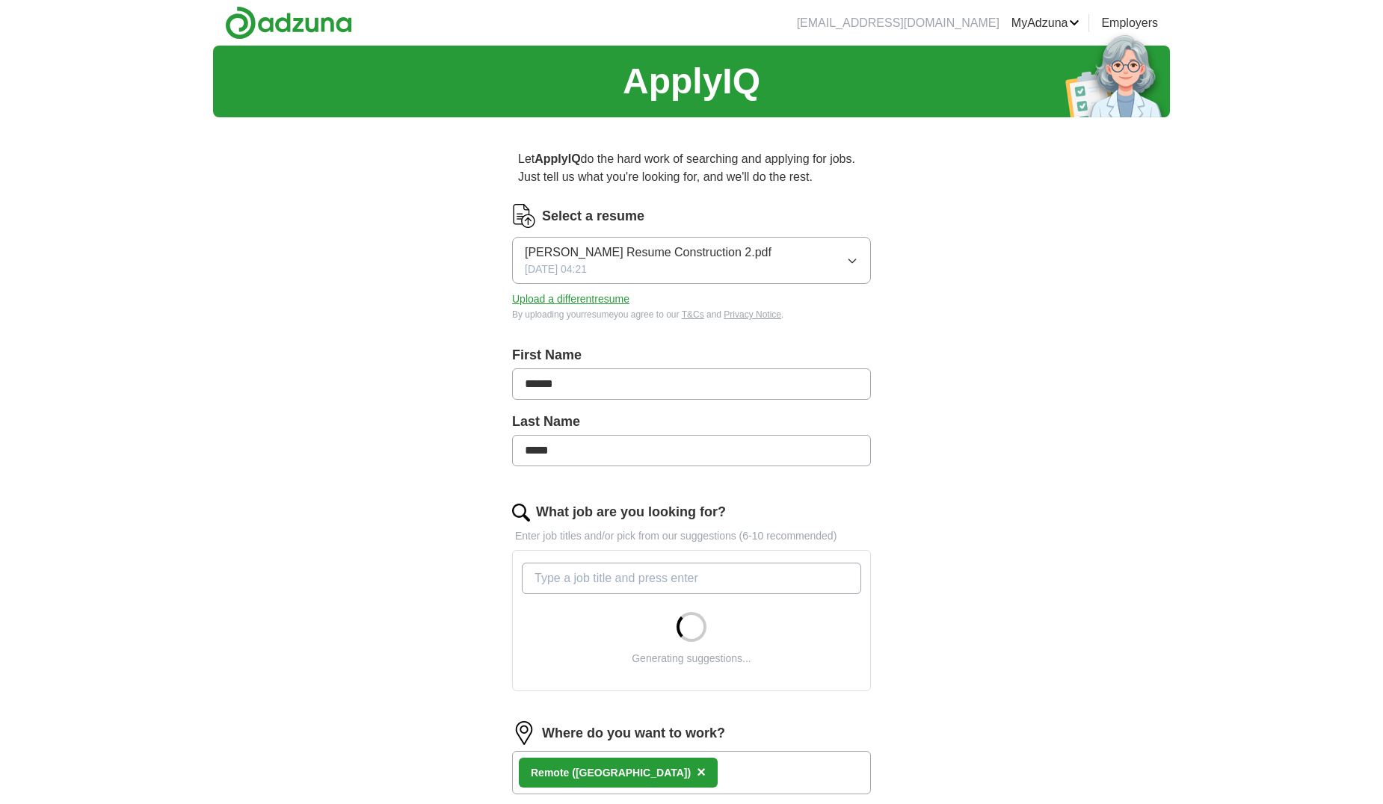
click at [618, 300] on button "Upload a different resume" at bounding box center [570, 300] width 117 height 16
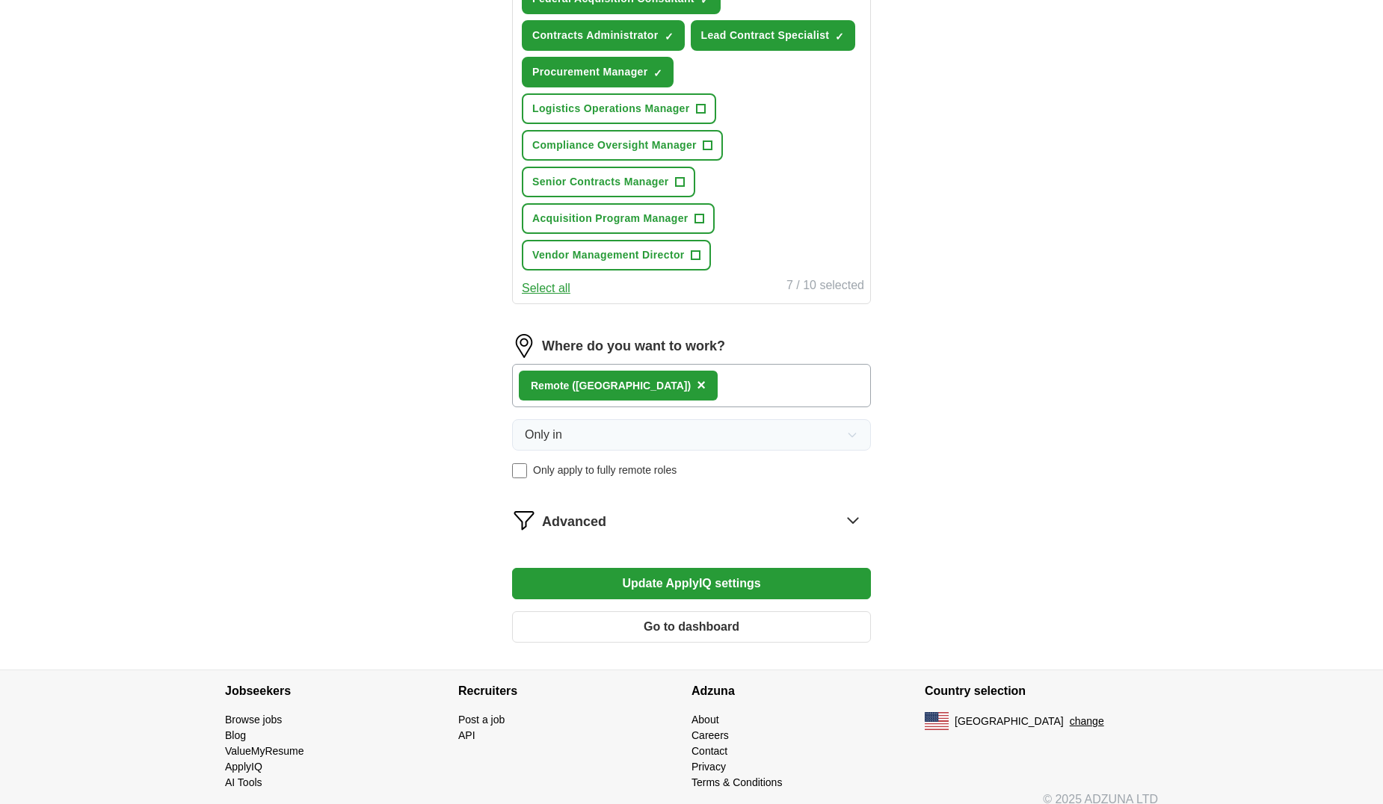
scroll to position [706, 0]
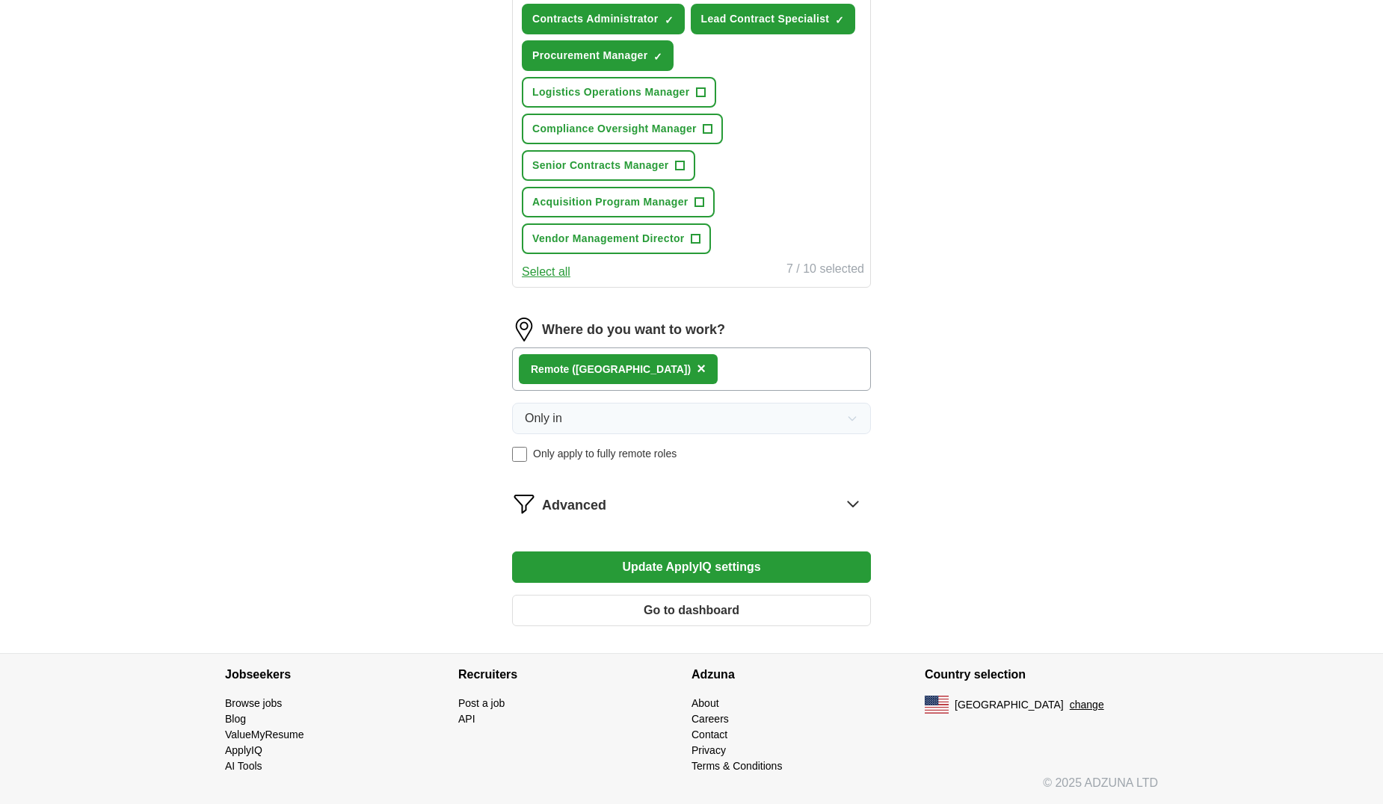
click at [729, 570] on button "Update ApplyIQ settings" at bounding box center [691, 567] width 359 height 31
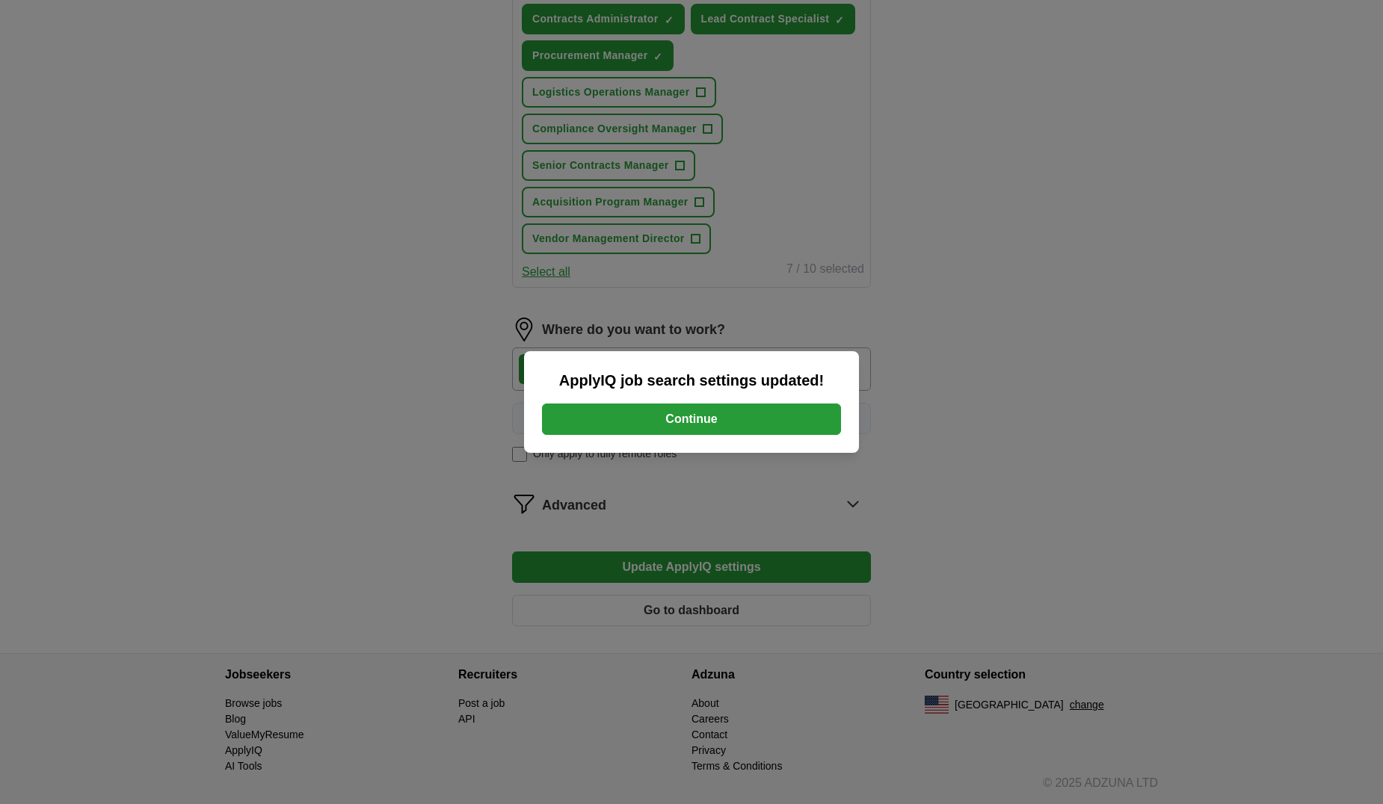
click at [706, 420] on button "Continue" at bounding box center [691, 419] width 299 height 31
